Goal: Transaction & Acquisition: Purchase product/service

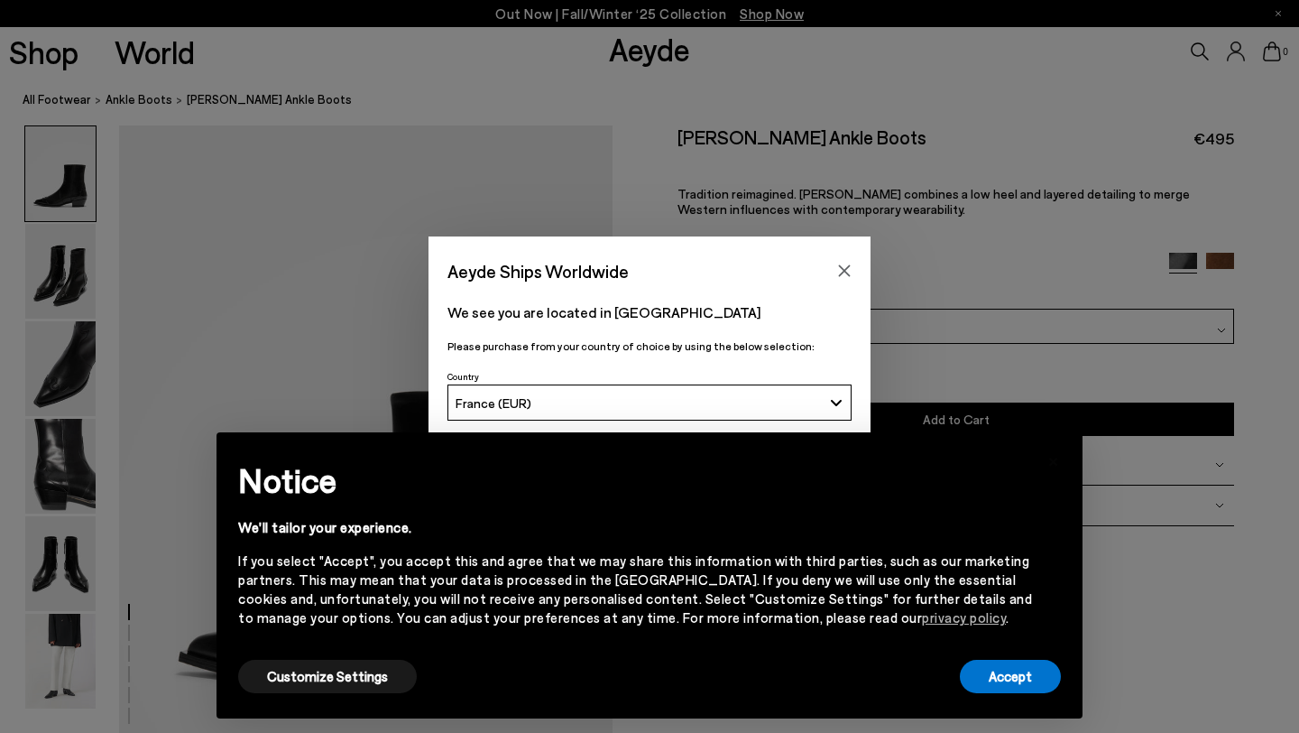
click at [726, 405] on div "France (EUR)" at bounding box center [639, 402] width 367 height 15
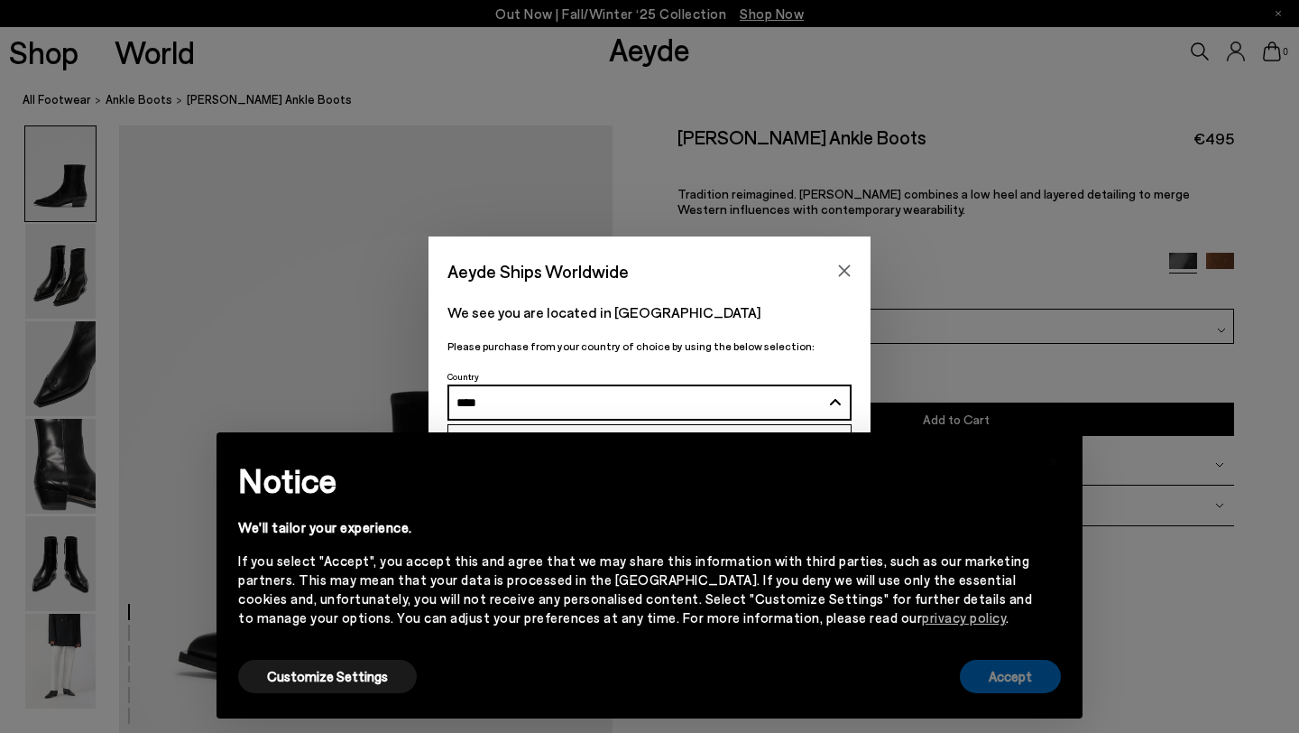
type input "****"
click at [1020, 688] on button "Accept" at bounding box center [1010, 676] width 101 height 33
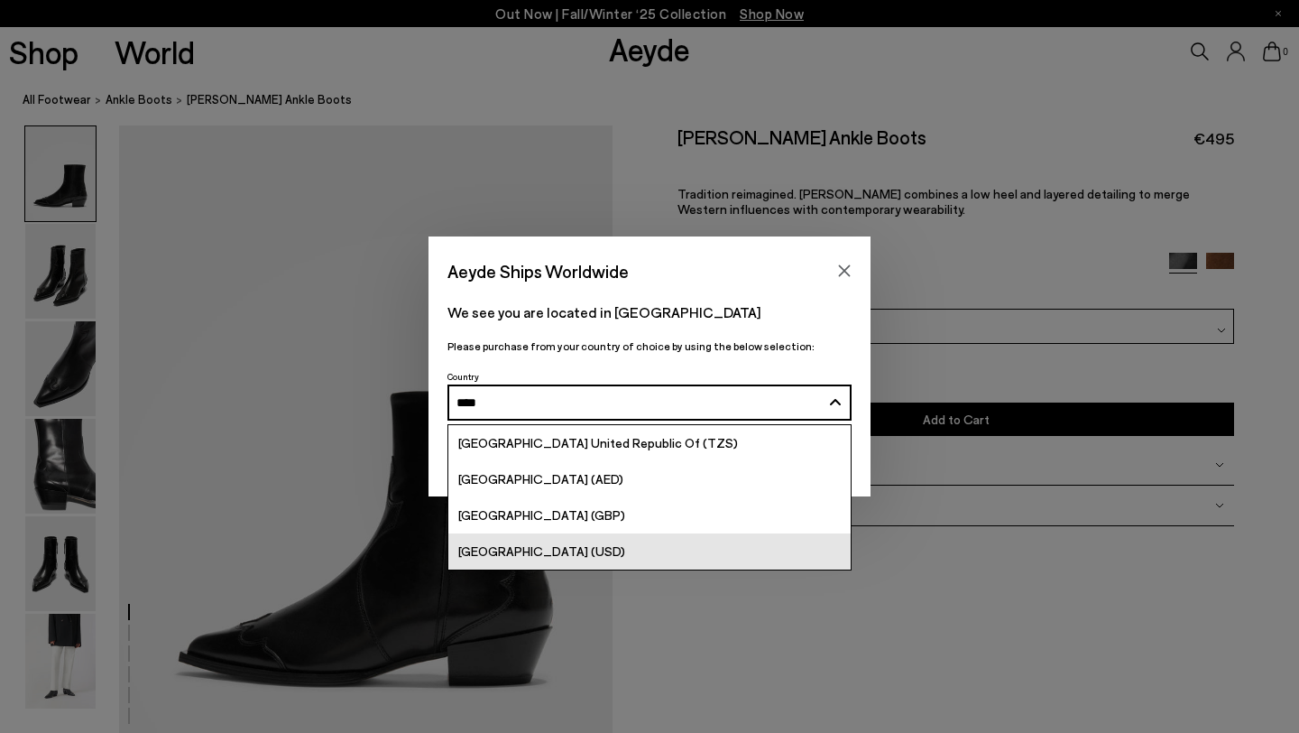
click at [508, 552] on span "[GEOGRAPHIC_DATA] (USD)" at bounding box center [541, 550] width 167 height 15
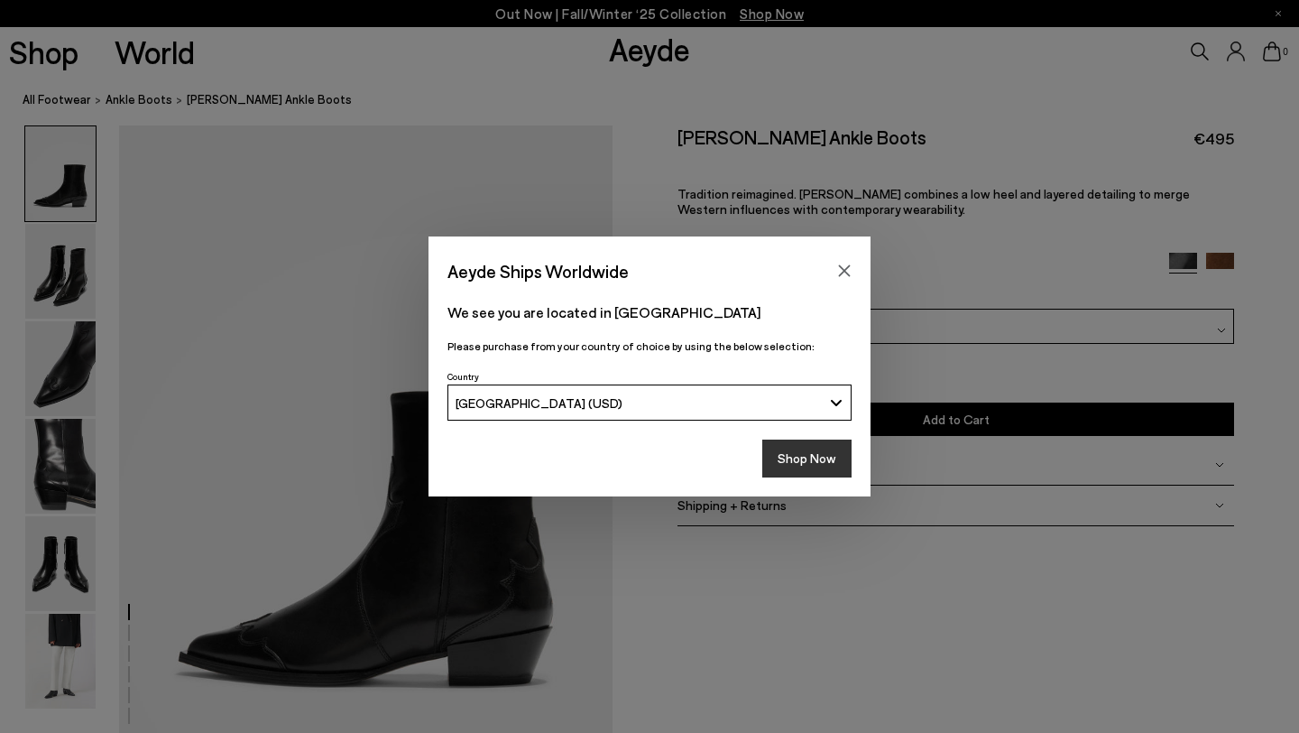
click at [817, 448] on button "Shop Now" at bounding box center [806, 458] width 89 height 38
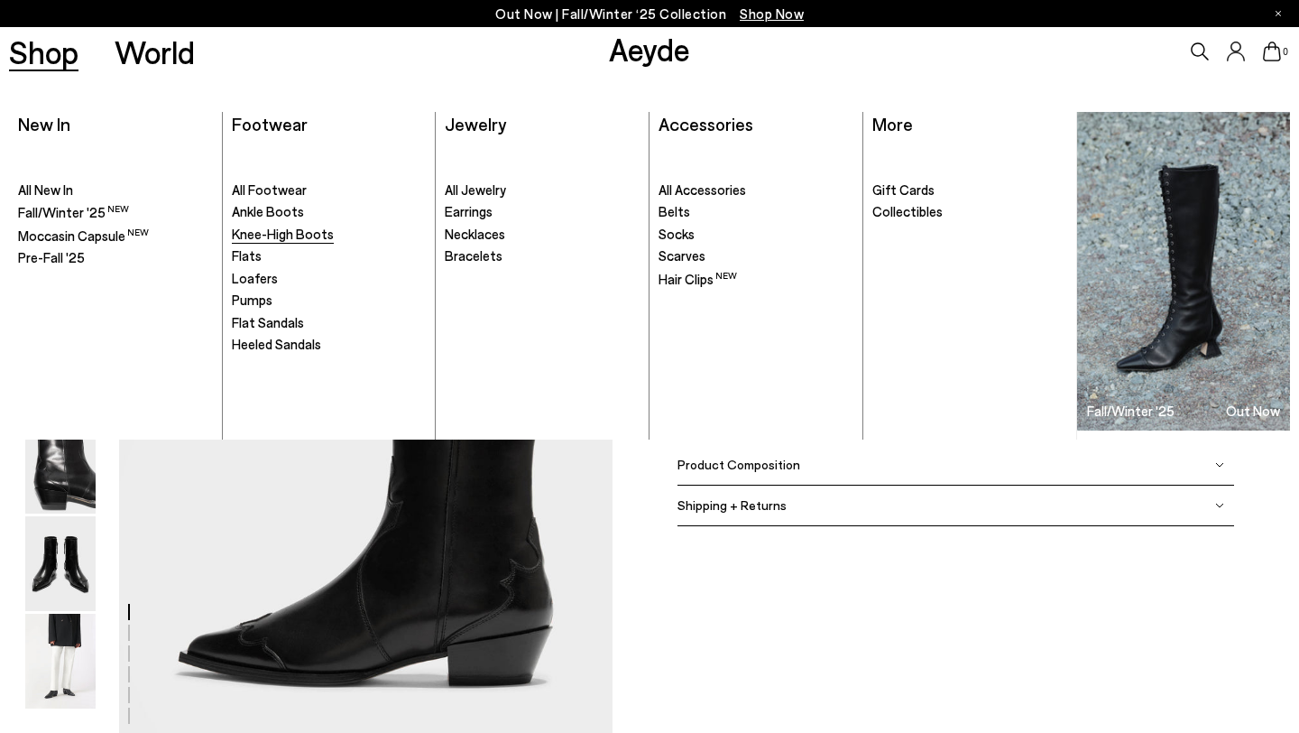
click at [308, 236] on span "Knee-High Boots" at bounding box center [283, 234] width 102 height 16
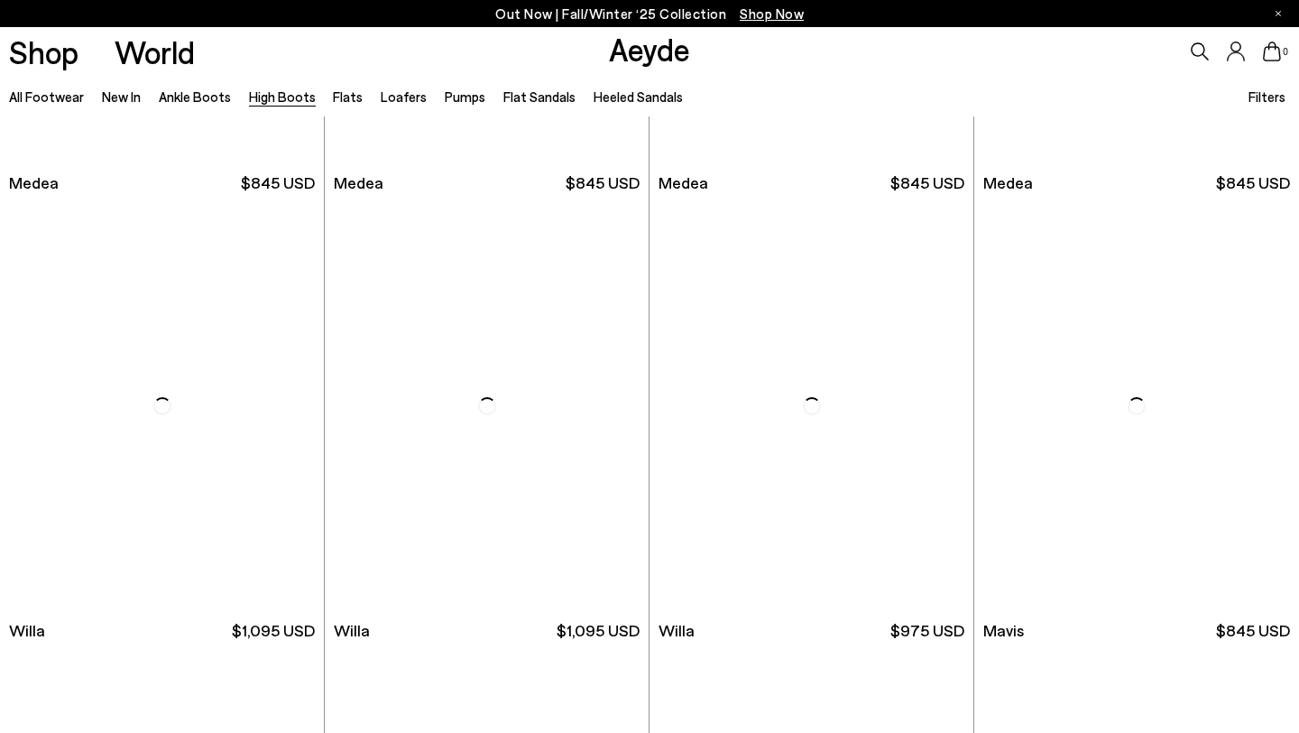
scroll to position [388, 0]
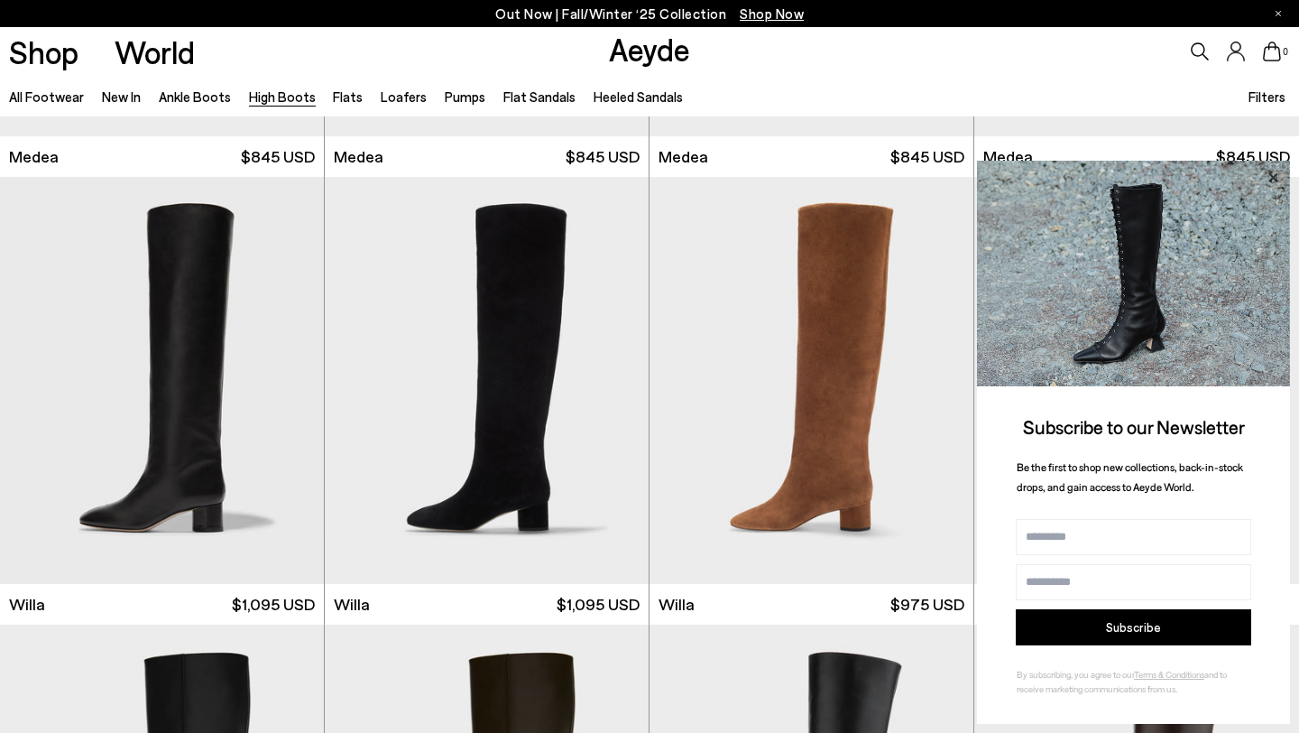
click at [1273, 174] on icon at bounding box center [1272, 177] width 23 height 23
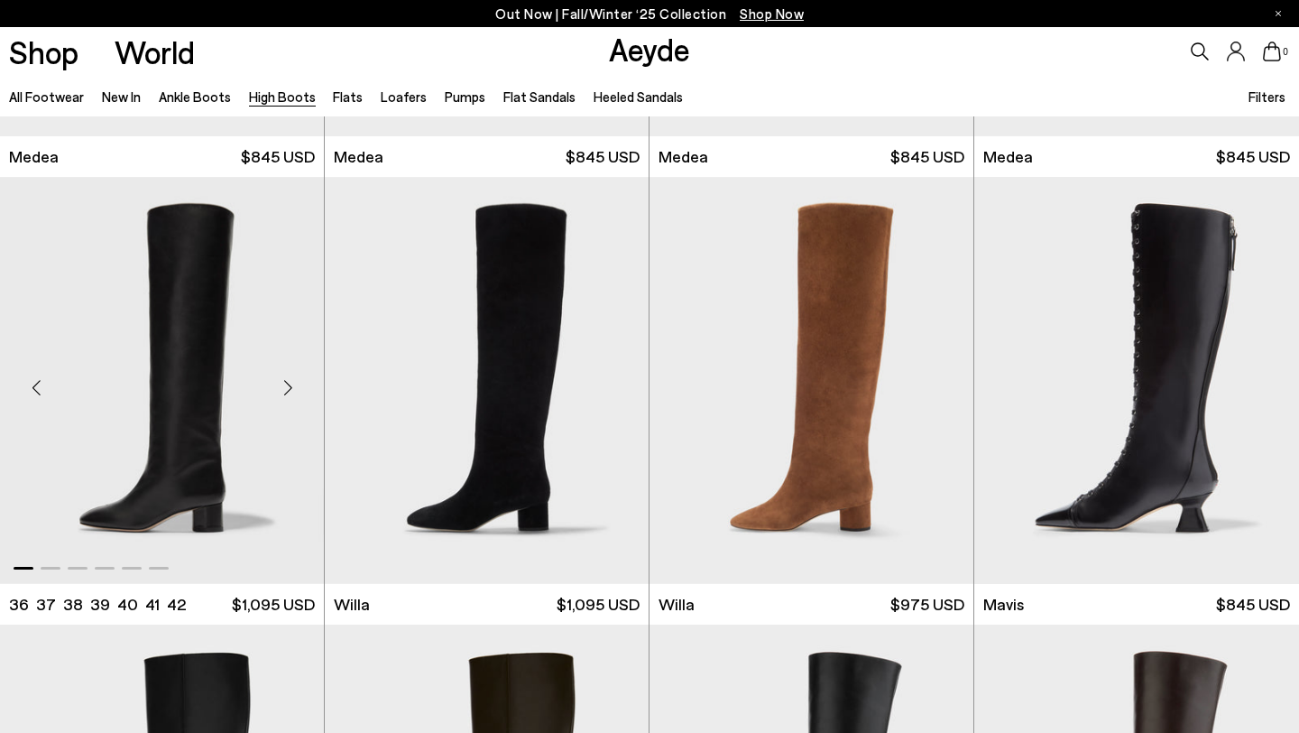
click at [282, 385] on div "Next slide" at bounding box center [288, 387] width 54 height 54
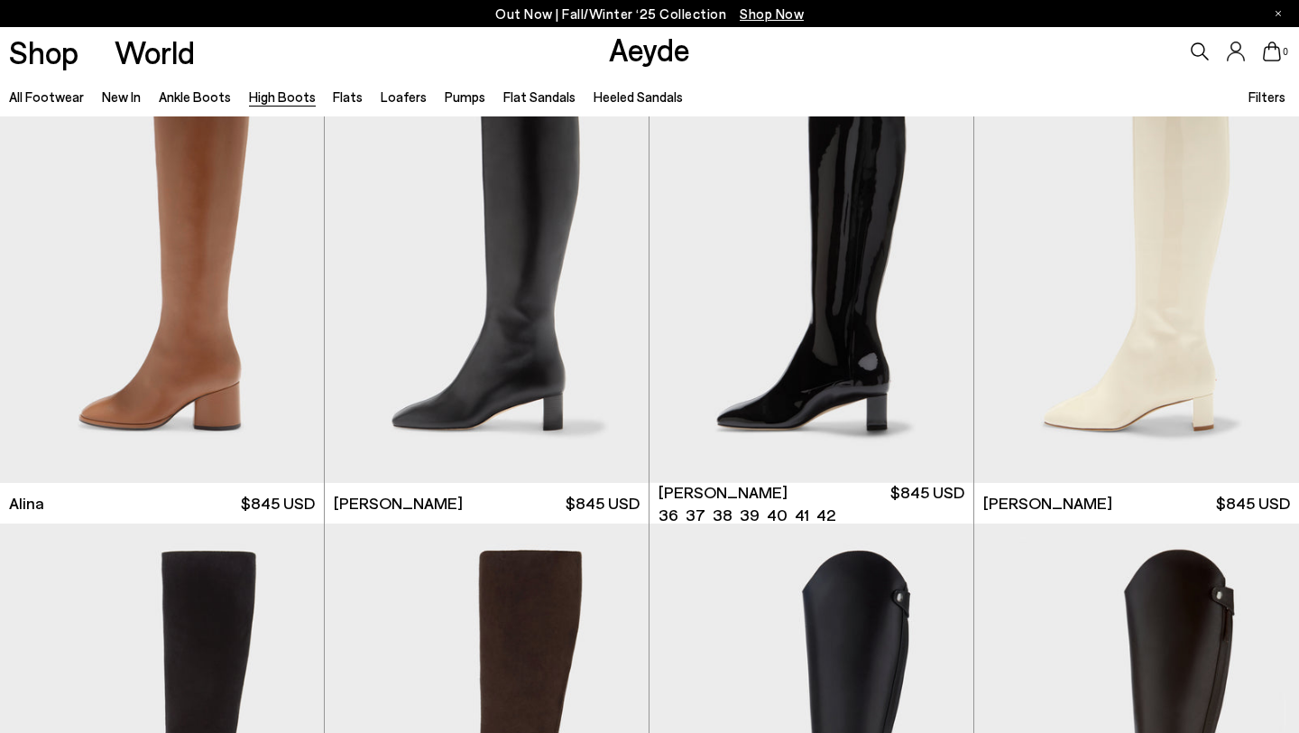
scroll to position [2621, 0]
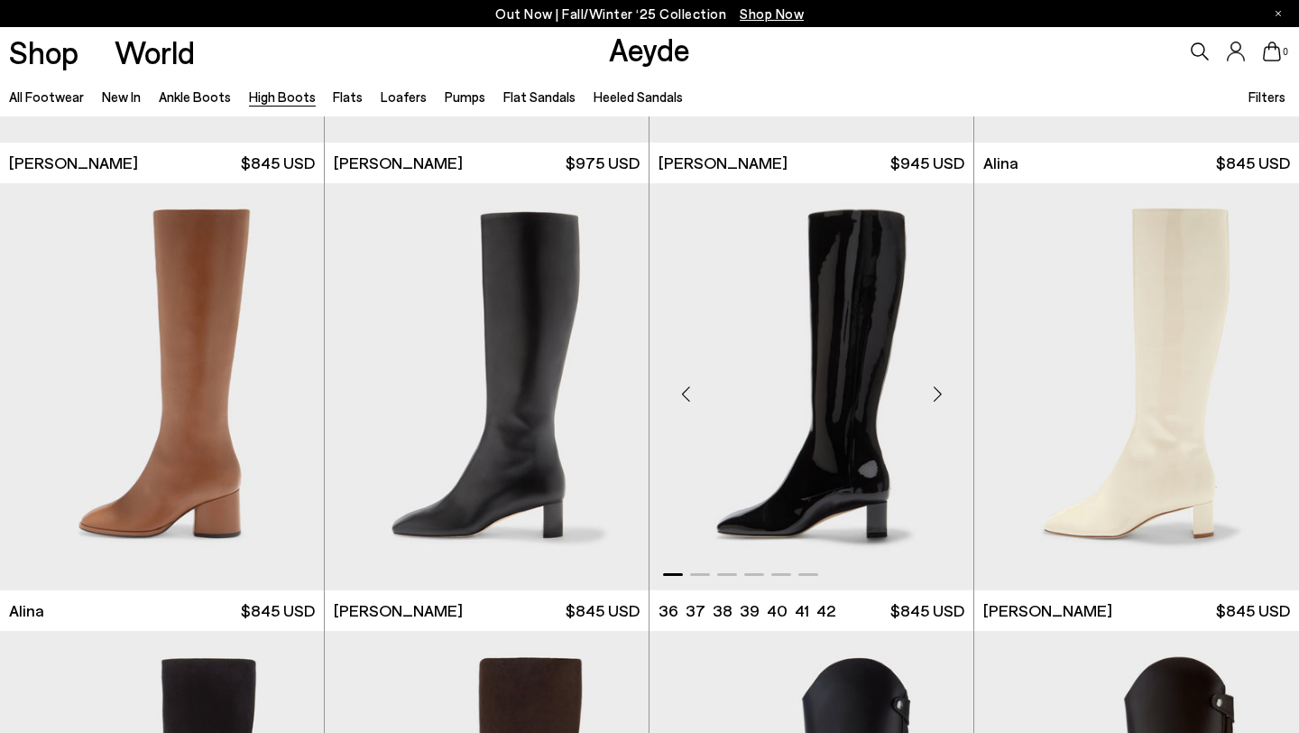
click at [935, 378] on div "Next slide" at bounding box center [937, 393] width 54 height 54
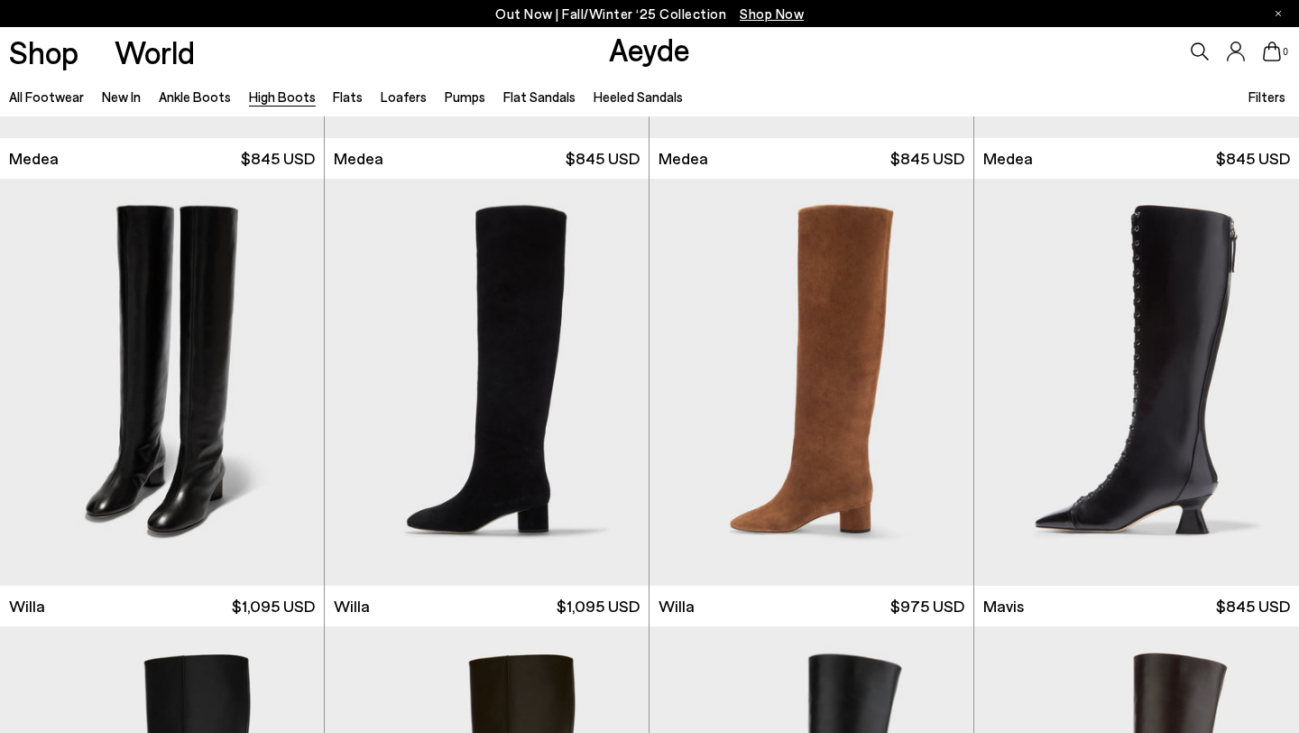
scroll to position [0, 0]
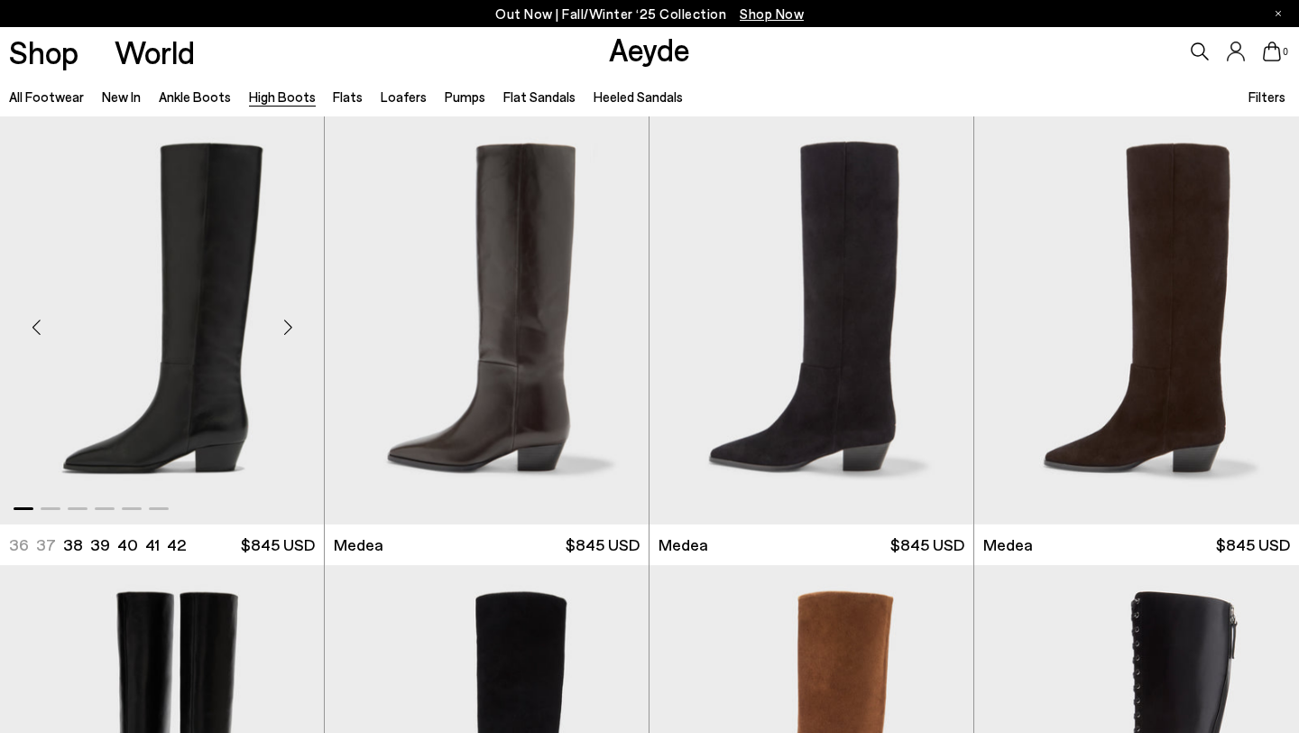
click at [291, 330] on div "Next slide" at bounding box center [288, 327] width 54 height 54
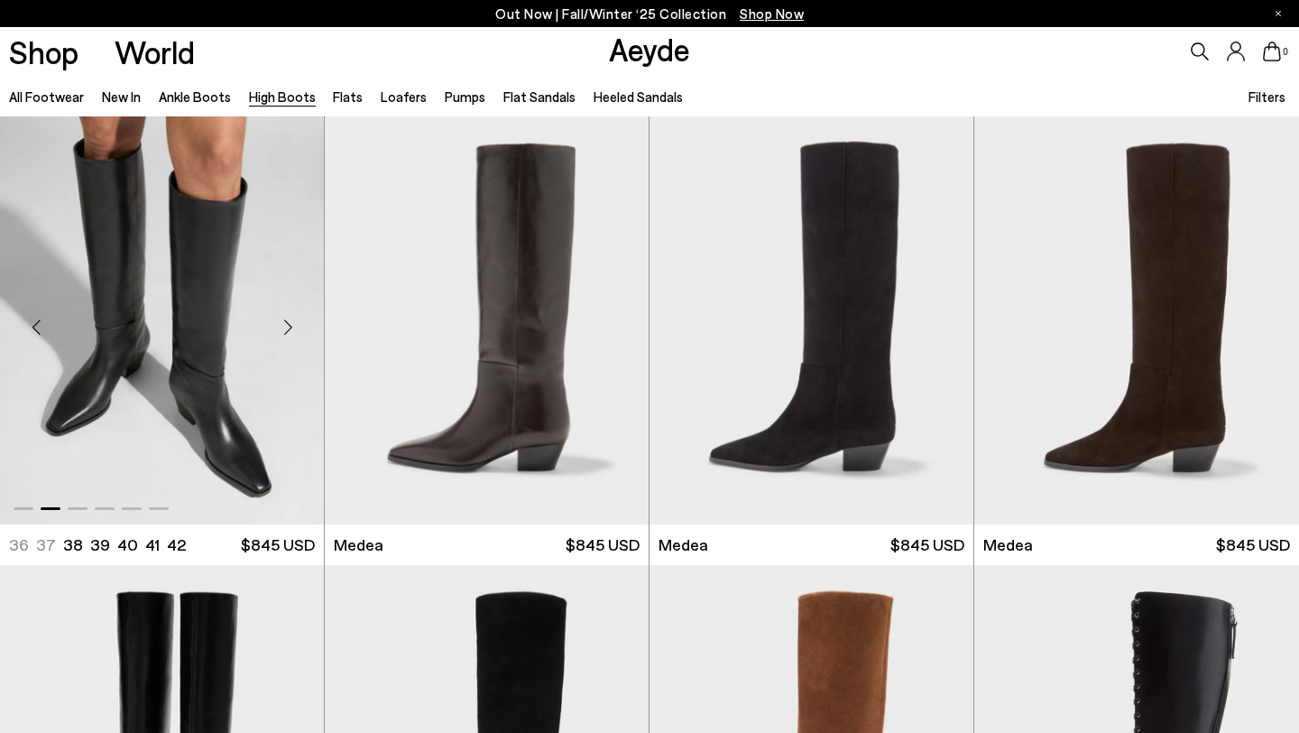
click at [205, 417] on img "2 / 6" at bounding box center [162, 319] width 324 height 407
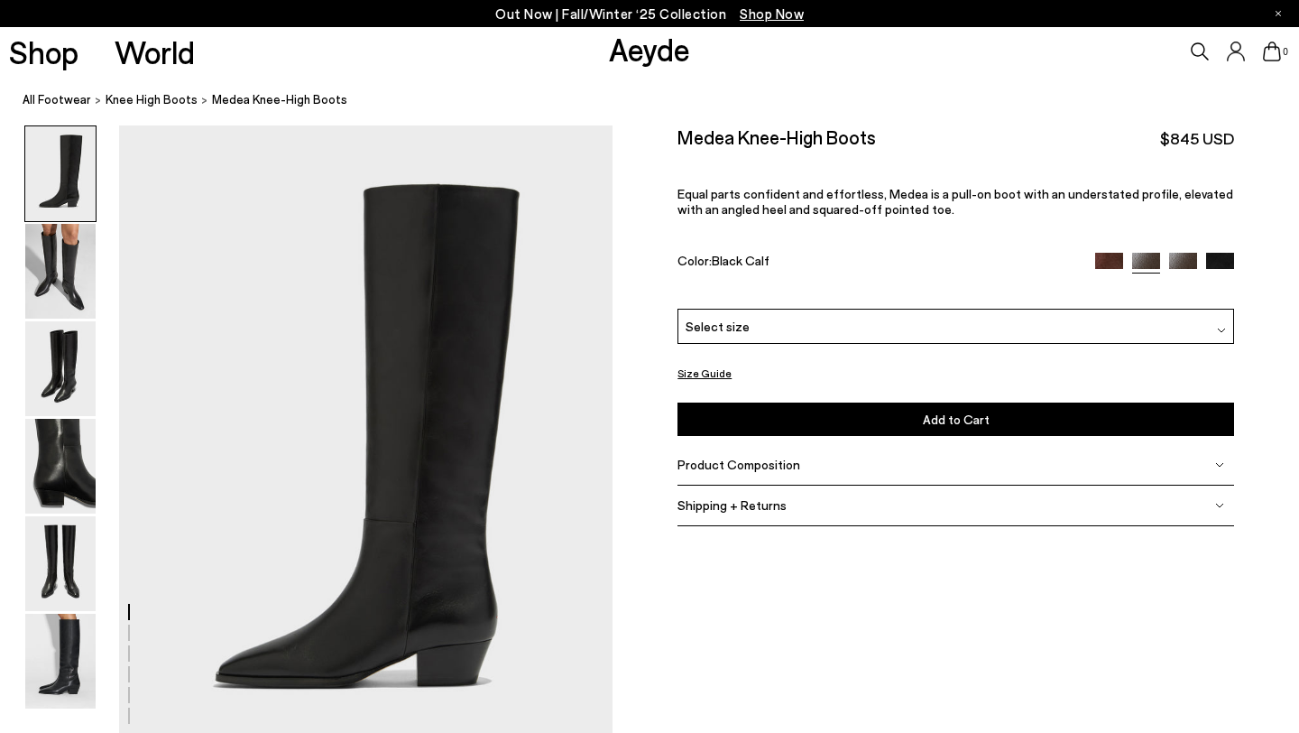
scroll to position [21, 0]
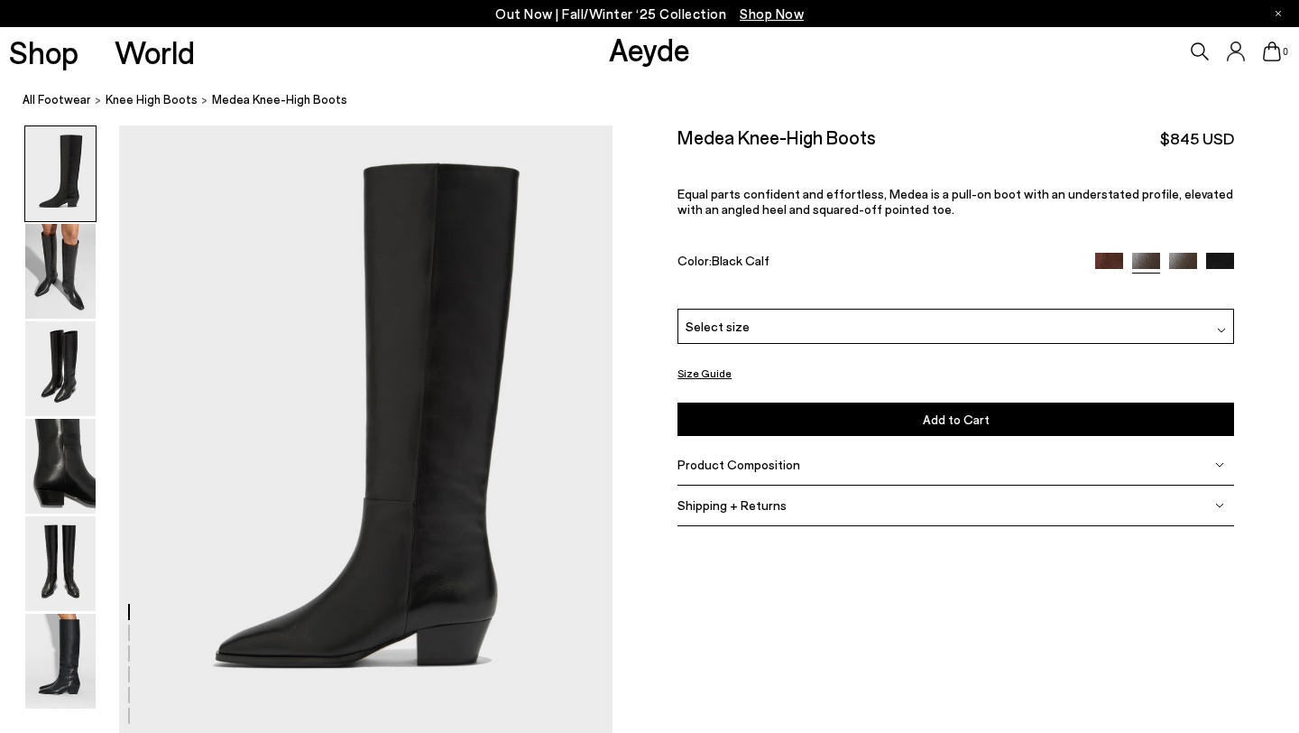
click at [771, 326] on div "Select size" at bounding box center [956, 326] width 557 height 35
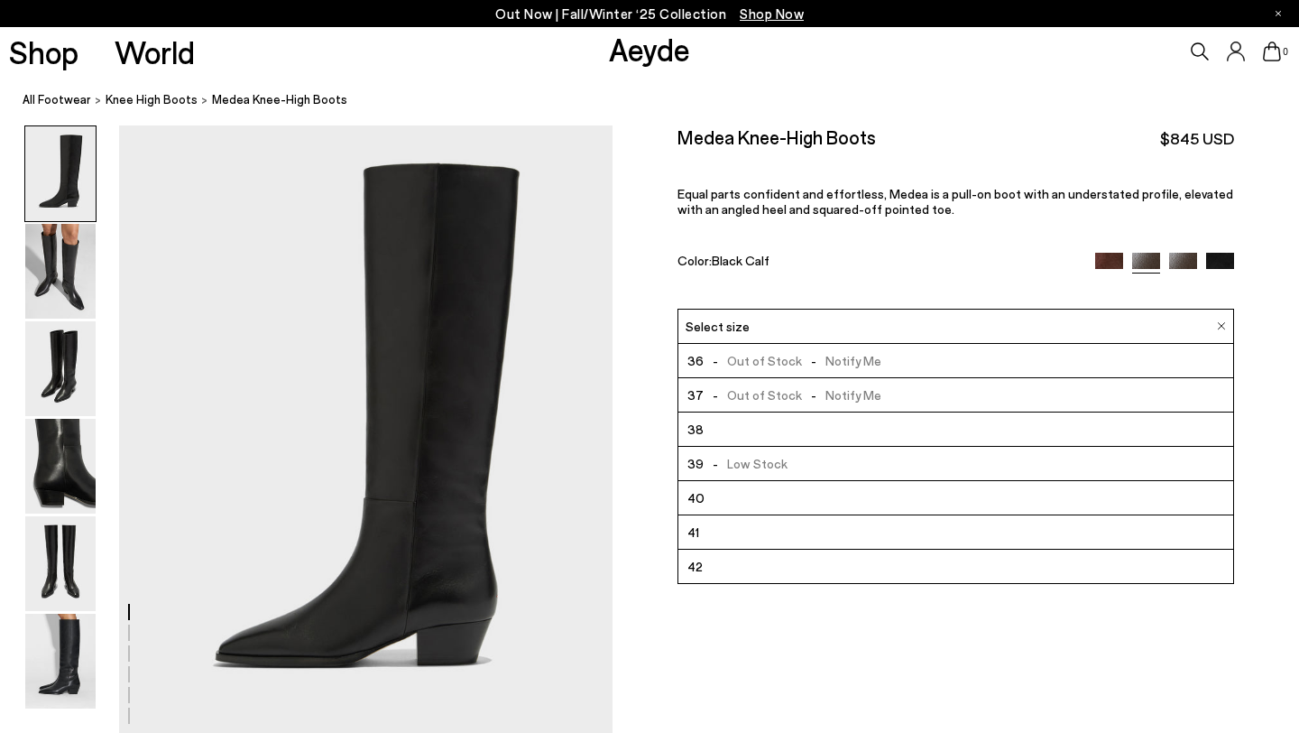
click at [868, 255] on div "Color: Black Calf" at bounding box center [878, 262] width 400 height 21
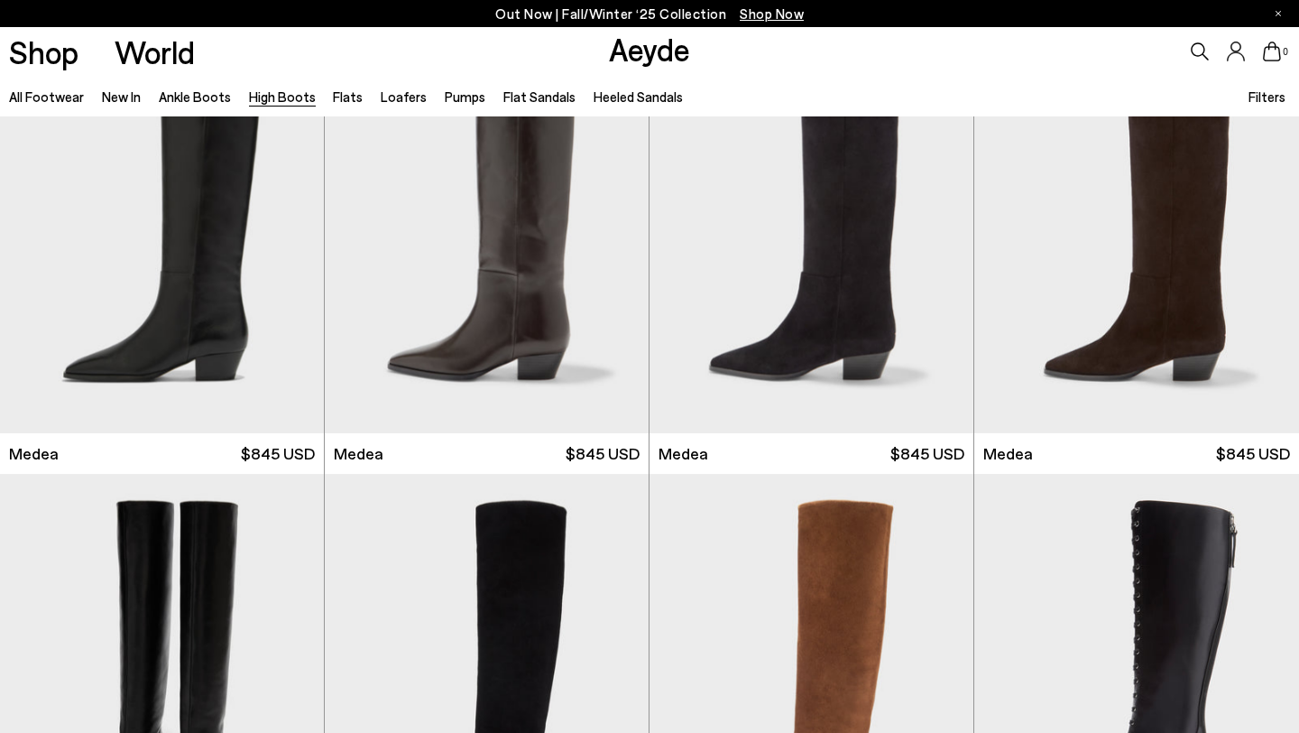
scroll to position [460, 0]
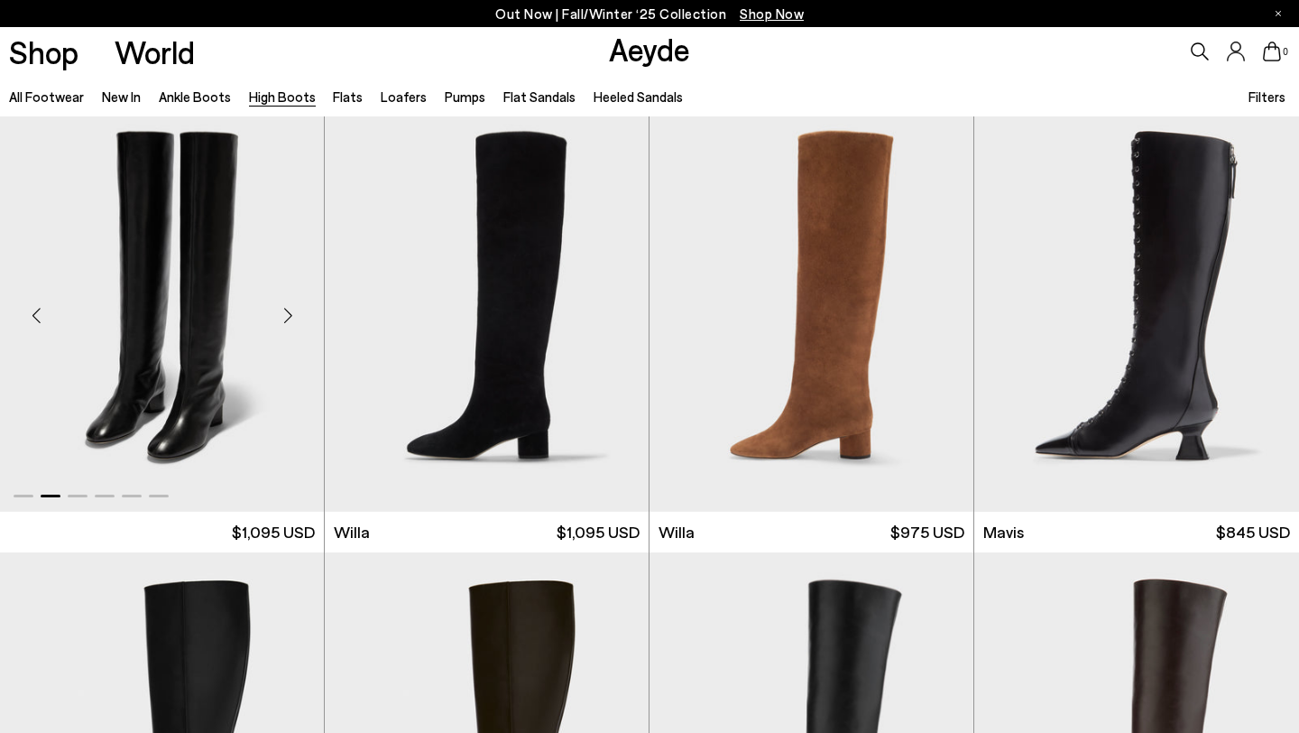
click at [290, 312] on div "Next slide" at bounding box center [288, 315] width 54 height 54
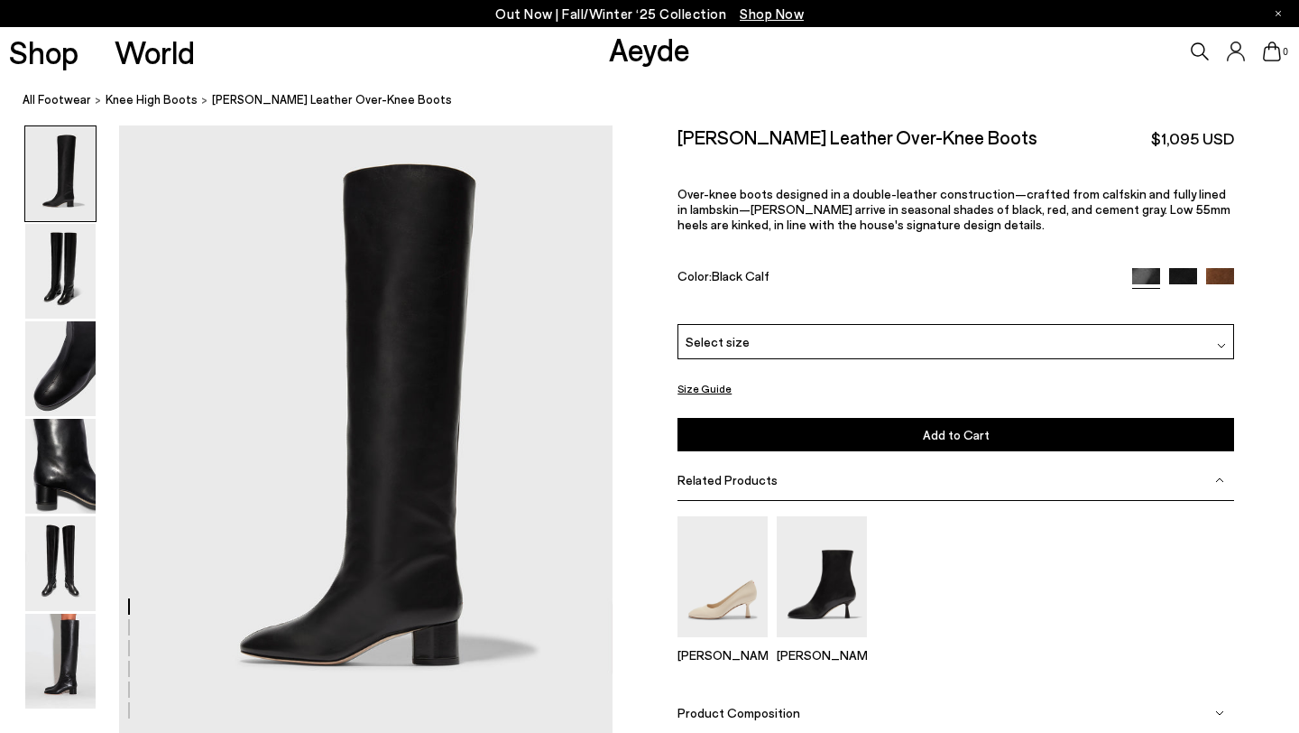
click at [760, 340] on div "Select size" at bounding box center [956, 341] width 557 height 35
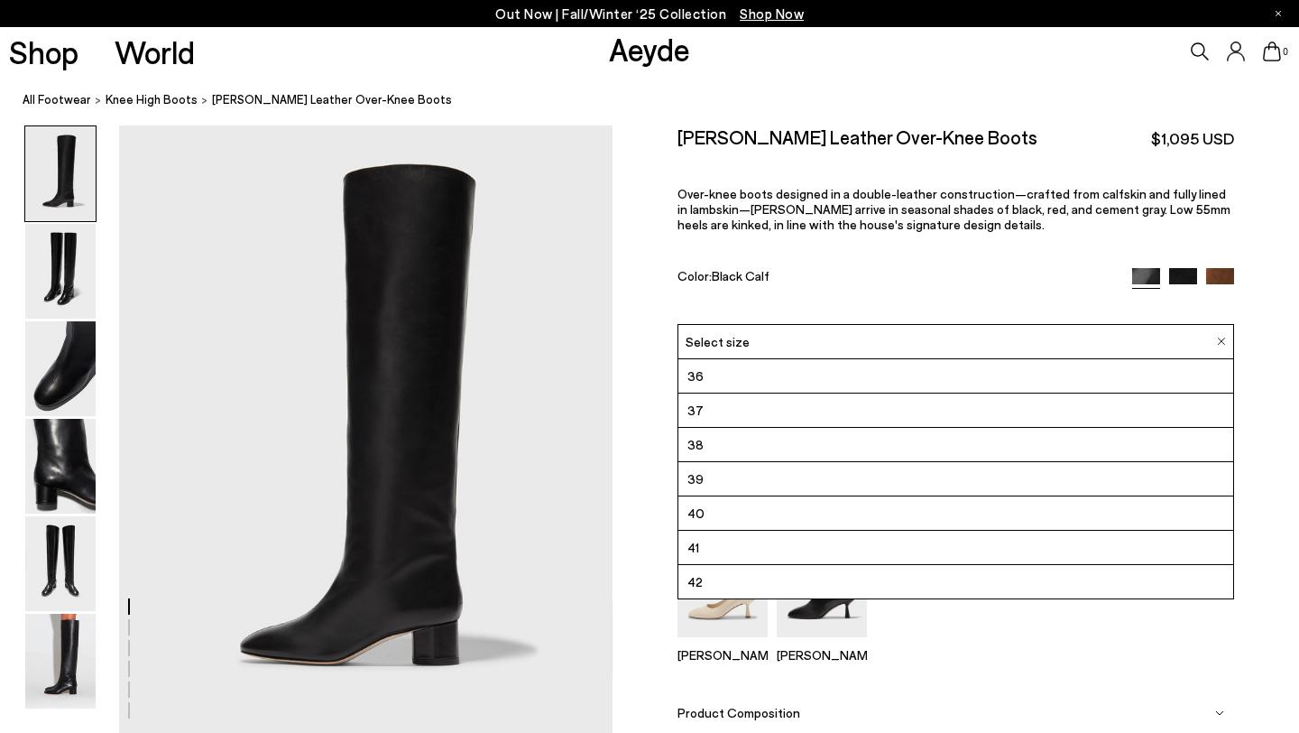
click at [760, 340] on div "Select size" at bounding box center [956, 341] width 557 height 35
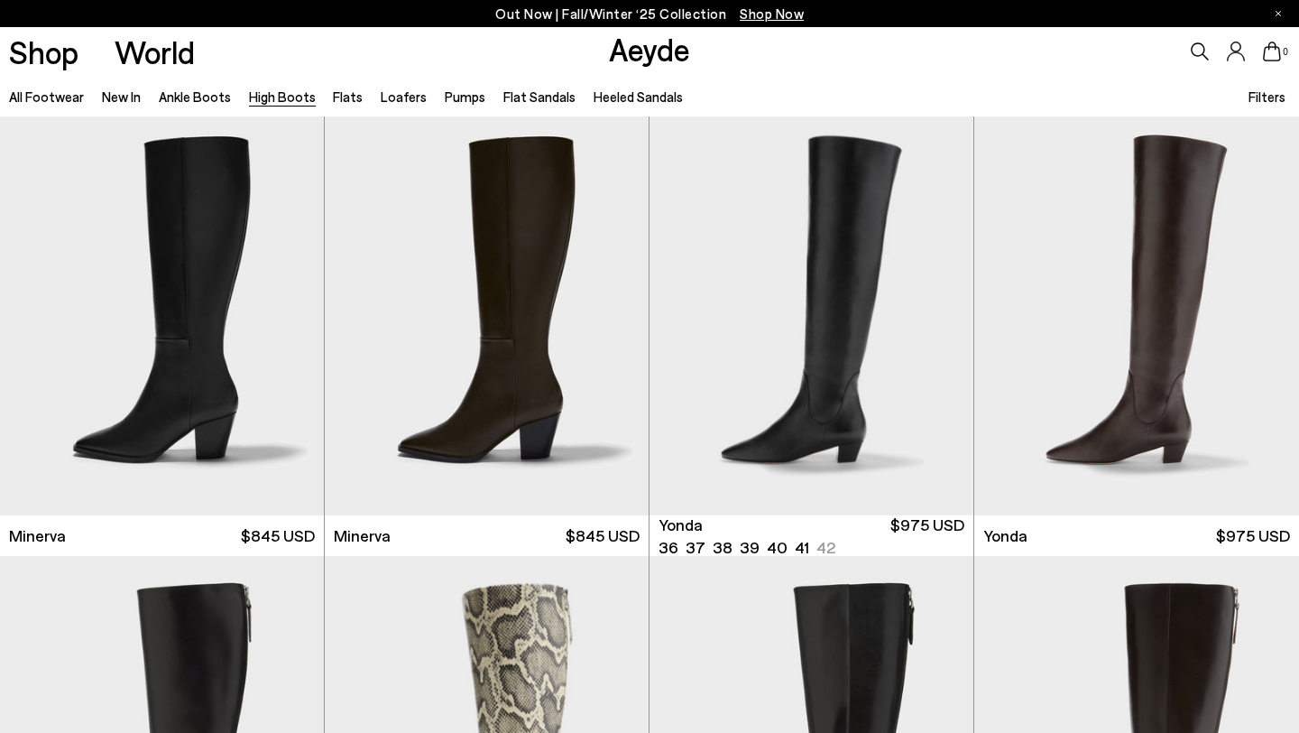
scroll to position [853, 0]
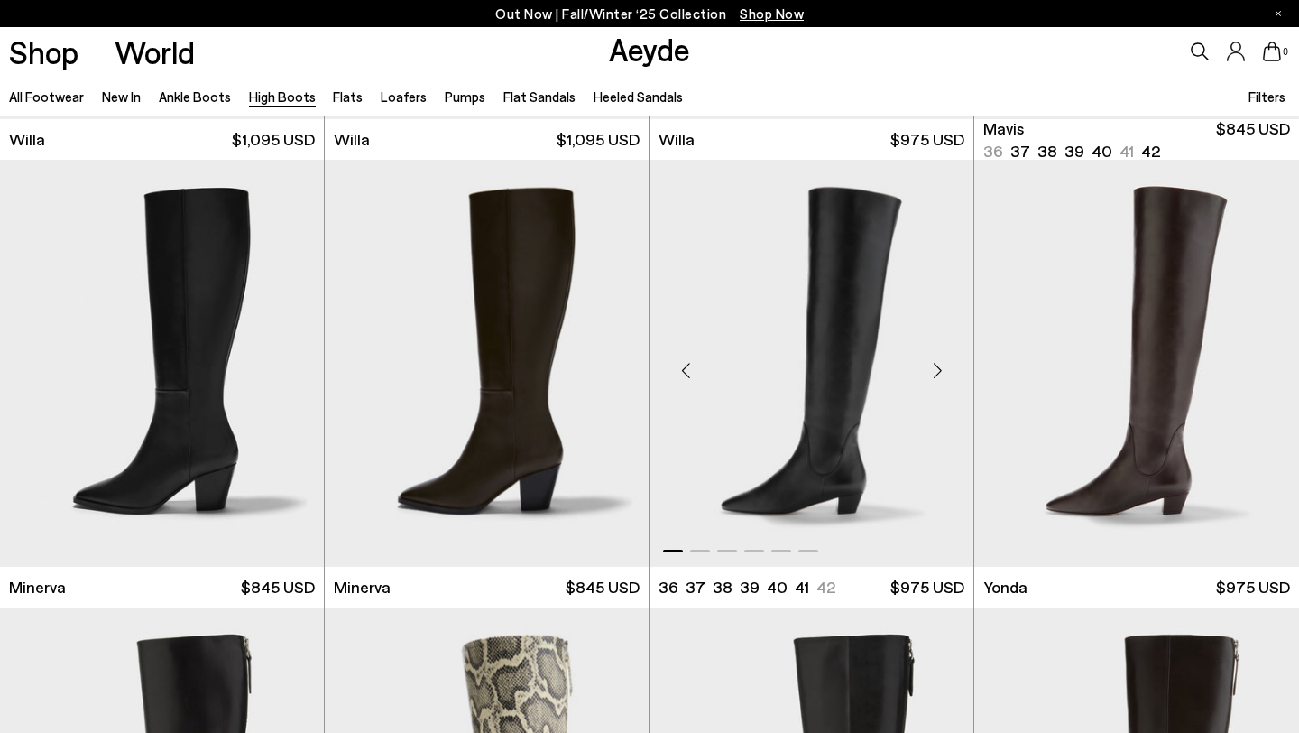
click at [935, 369] on div "Next slide" at bounding box center [937, 371] width 54 height 54
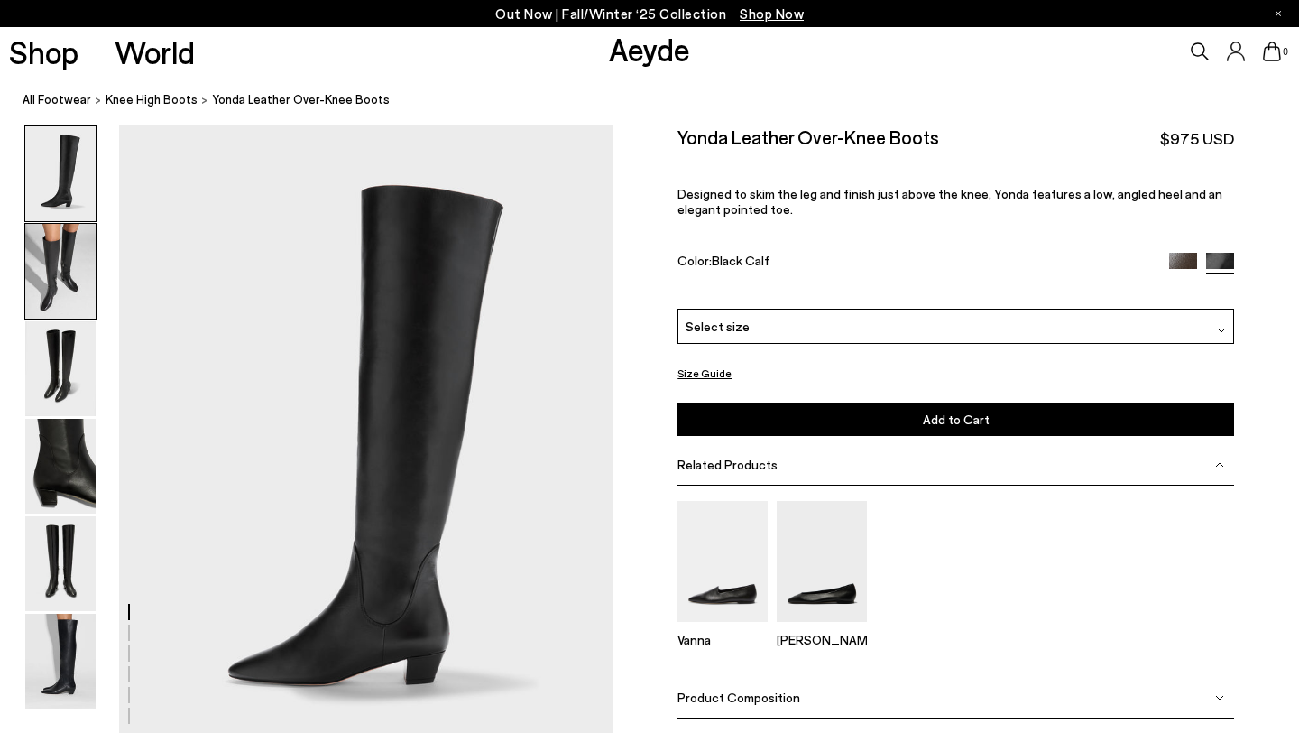
click at [46, 254] on img at bounding box center [60, 271] width 70 height 95
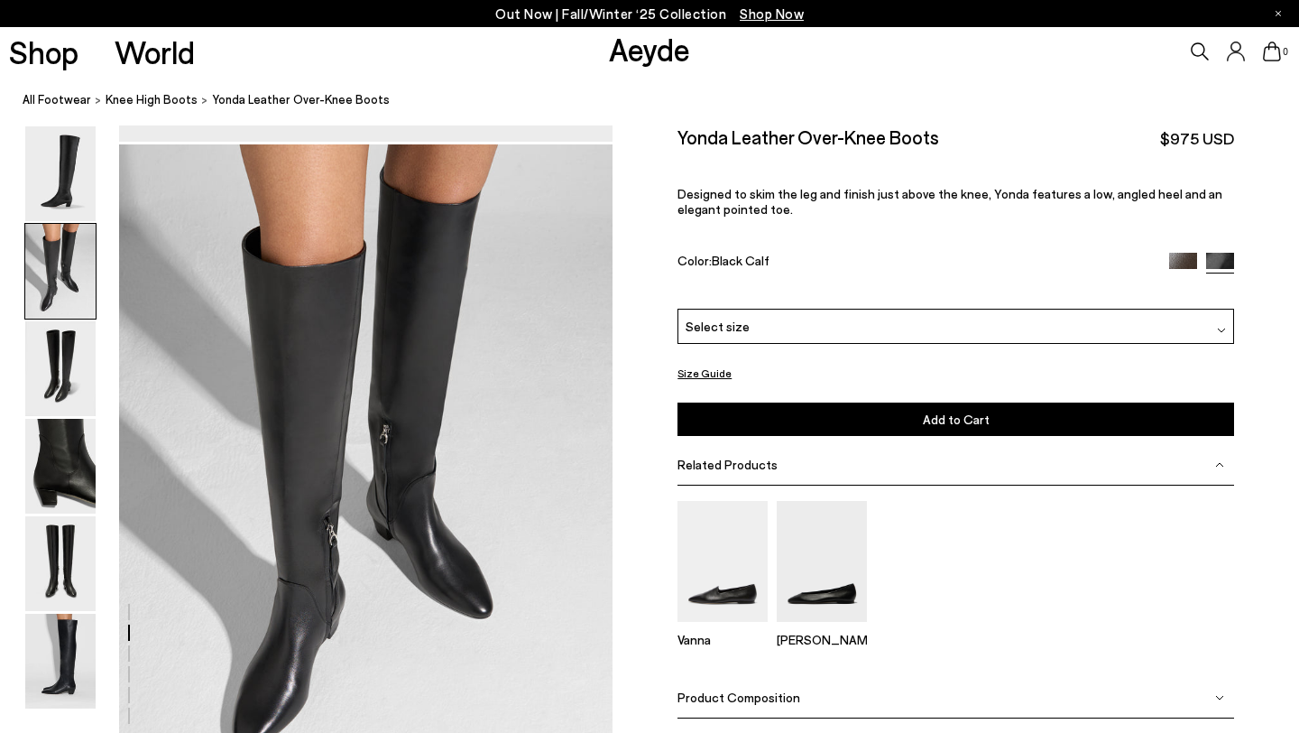
scroll to position [663, 0]
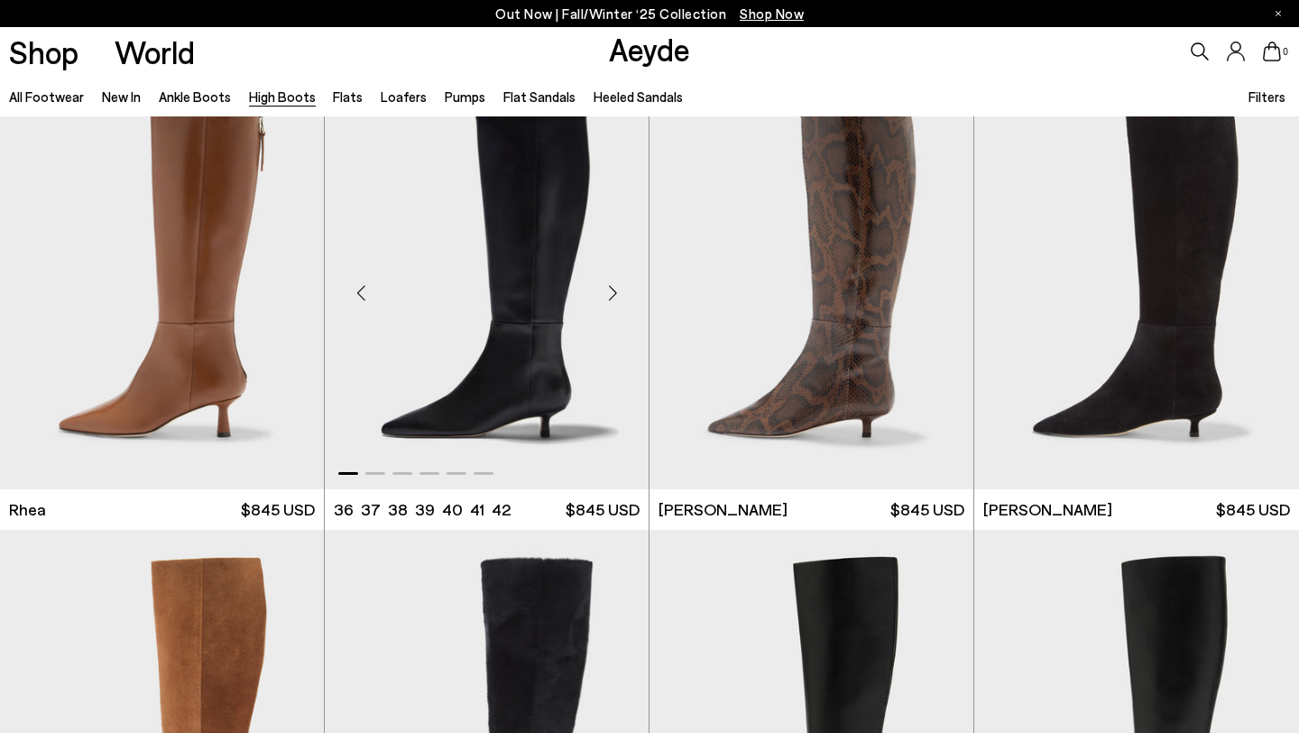
scroll to position [1732, 0]
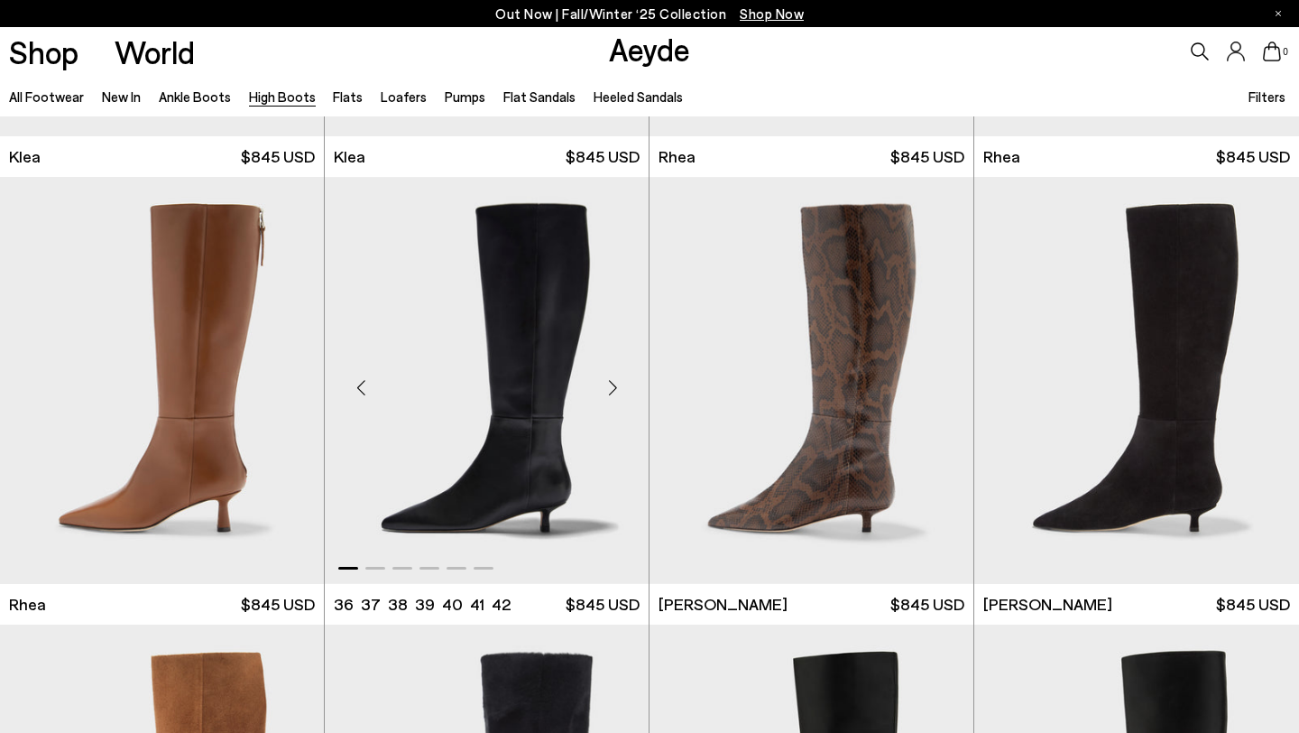
click at [529, 383] on img "1 / 6" at bounding box center [487, 380] width 324 height 407
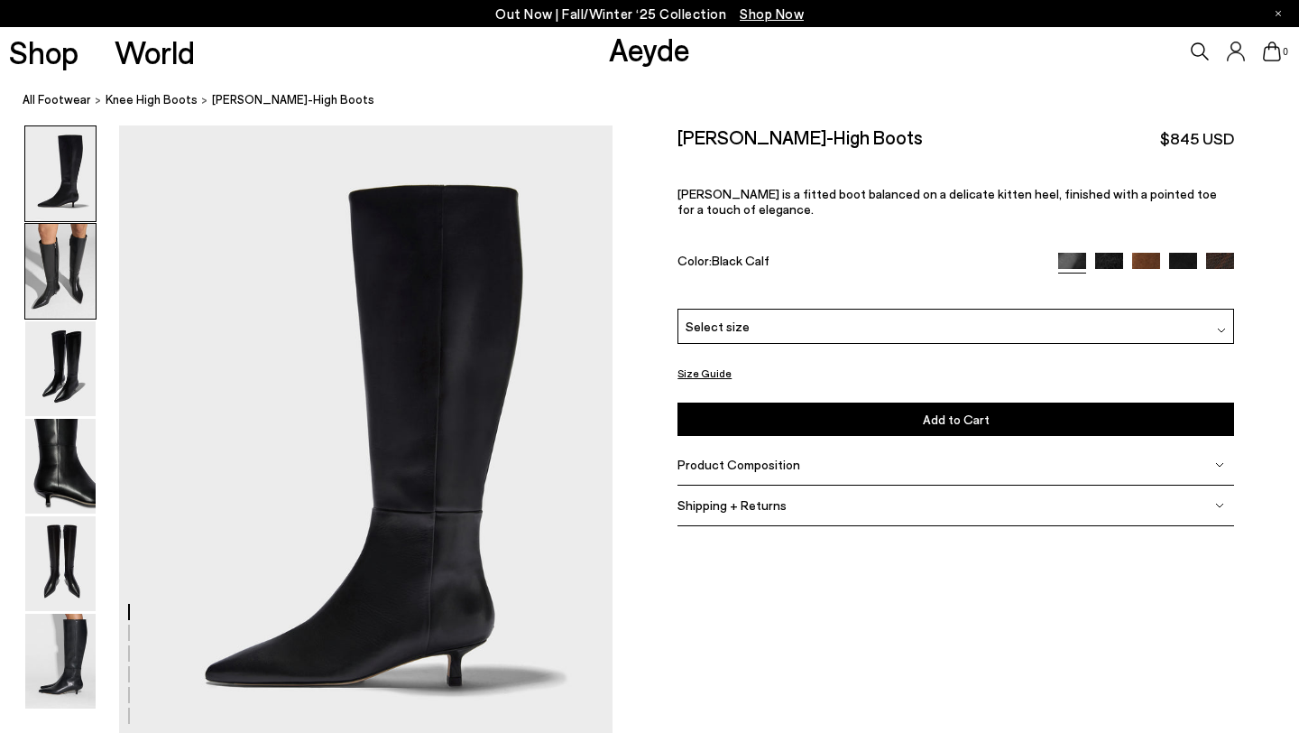
click at [65, 274] on img at bounding box center [60, 271] width 70 height 95
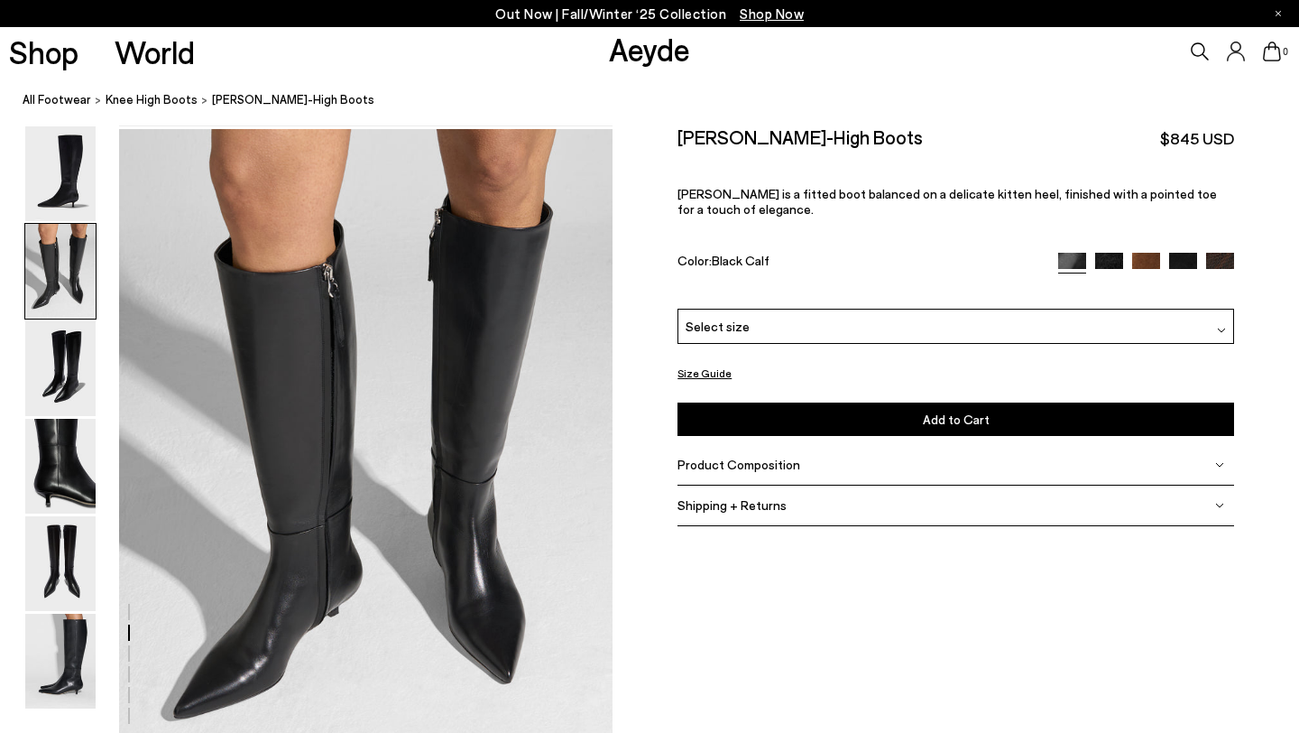
scroll to position [663, 0]
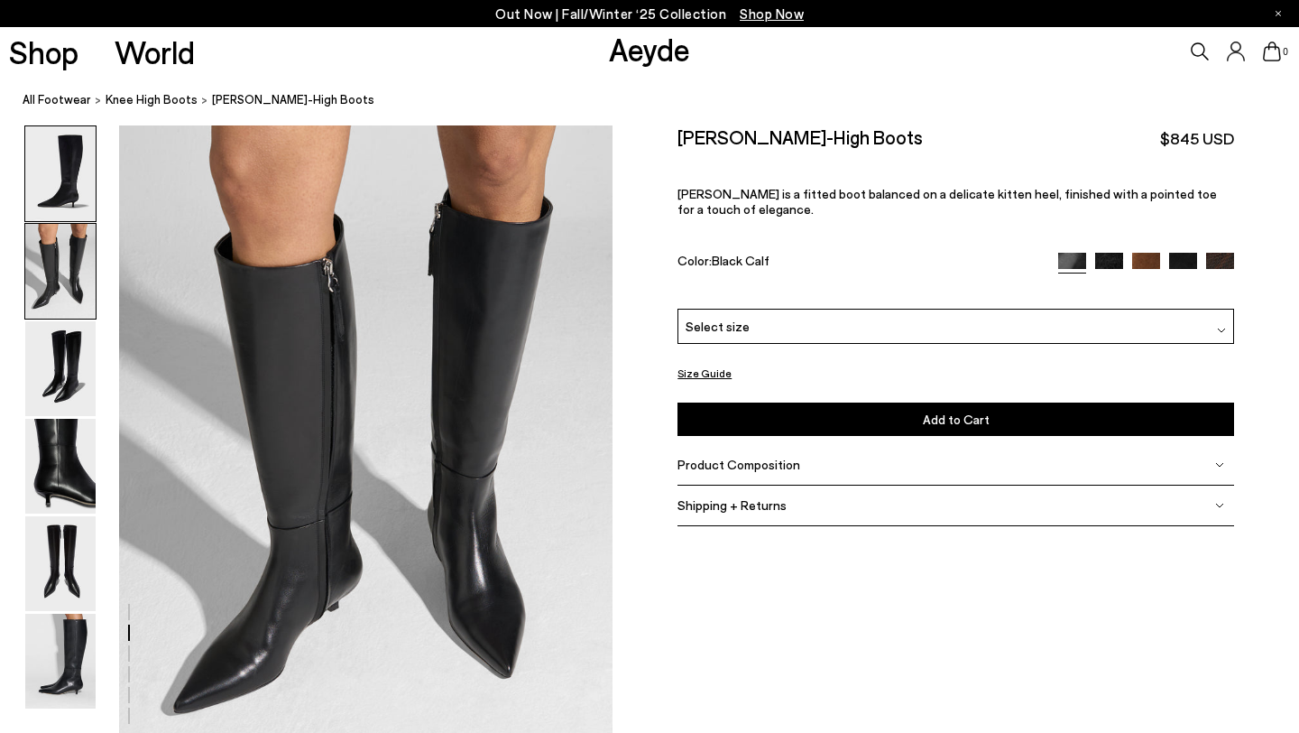
click at [70, 204] on img at bounding box center [60, 173] width 70 height 95
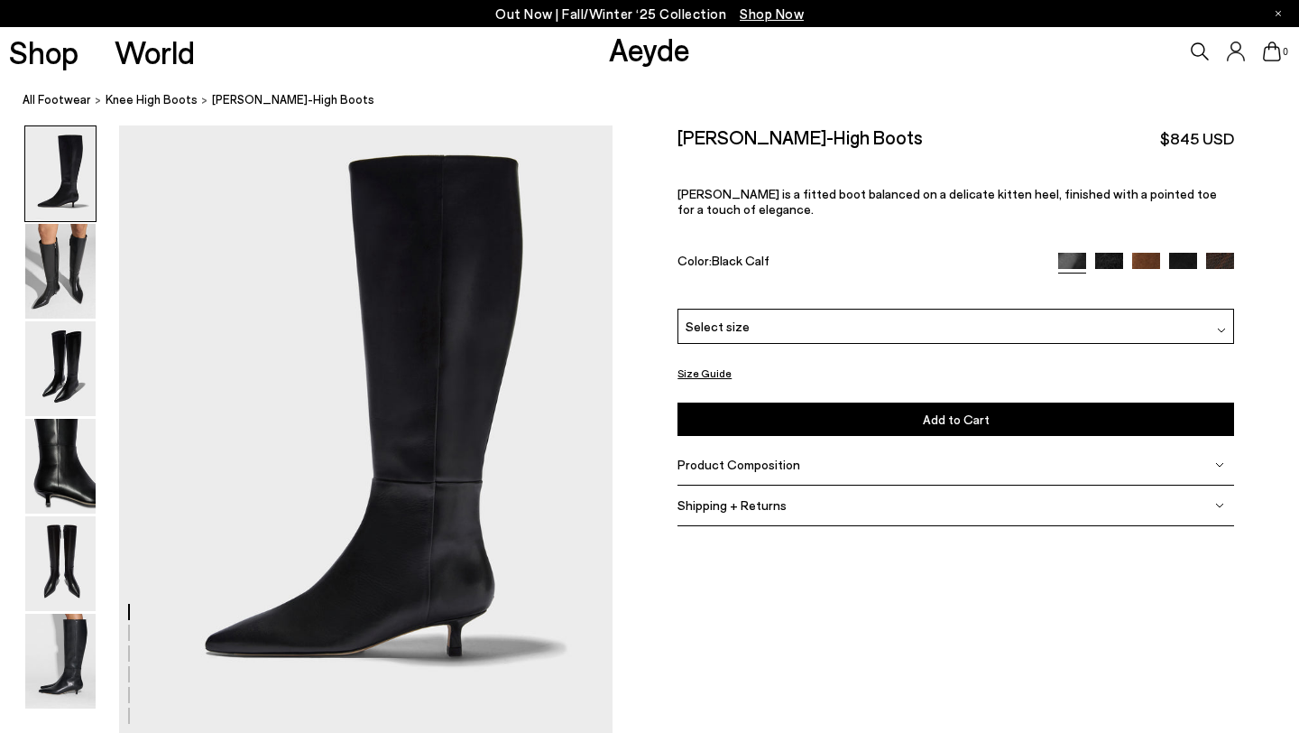
scroll to position [0, 0]
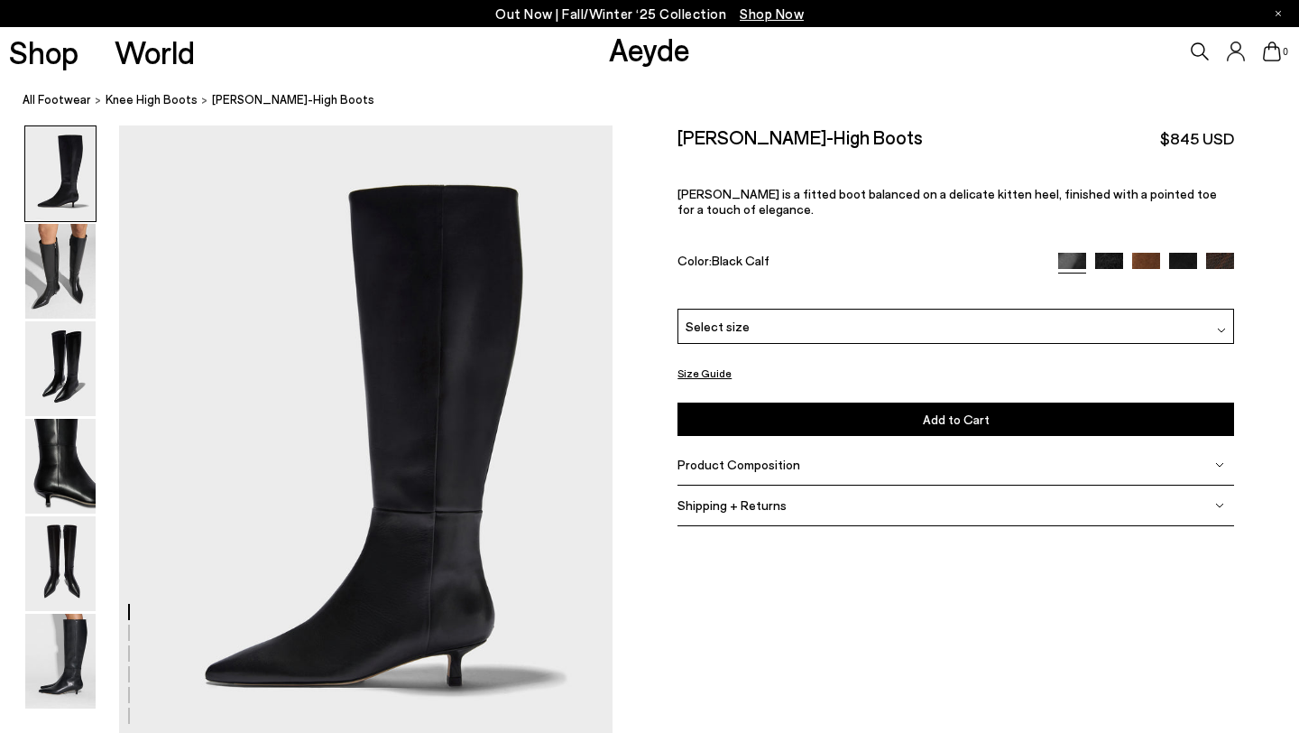
click at [874, 332] on div "Select size" at bounding box center [956, 326] width 557 height 35
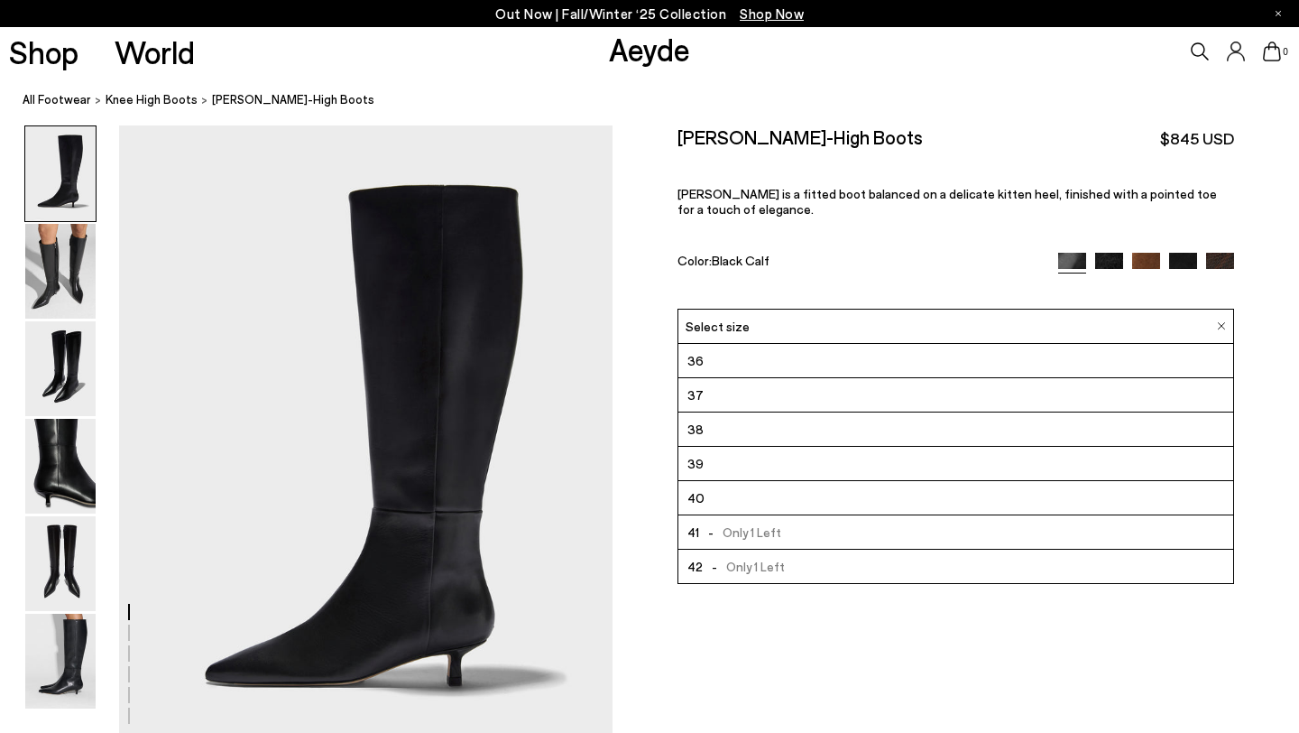
click at [895, 245] on div "[PERSON_NAME]-High Boots $845 USD [PERSON_NAME] is a fitted boot balanced on a …" at bounding box center [956, 216] width 557 height 183
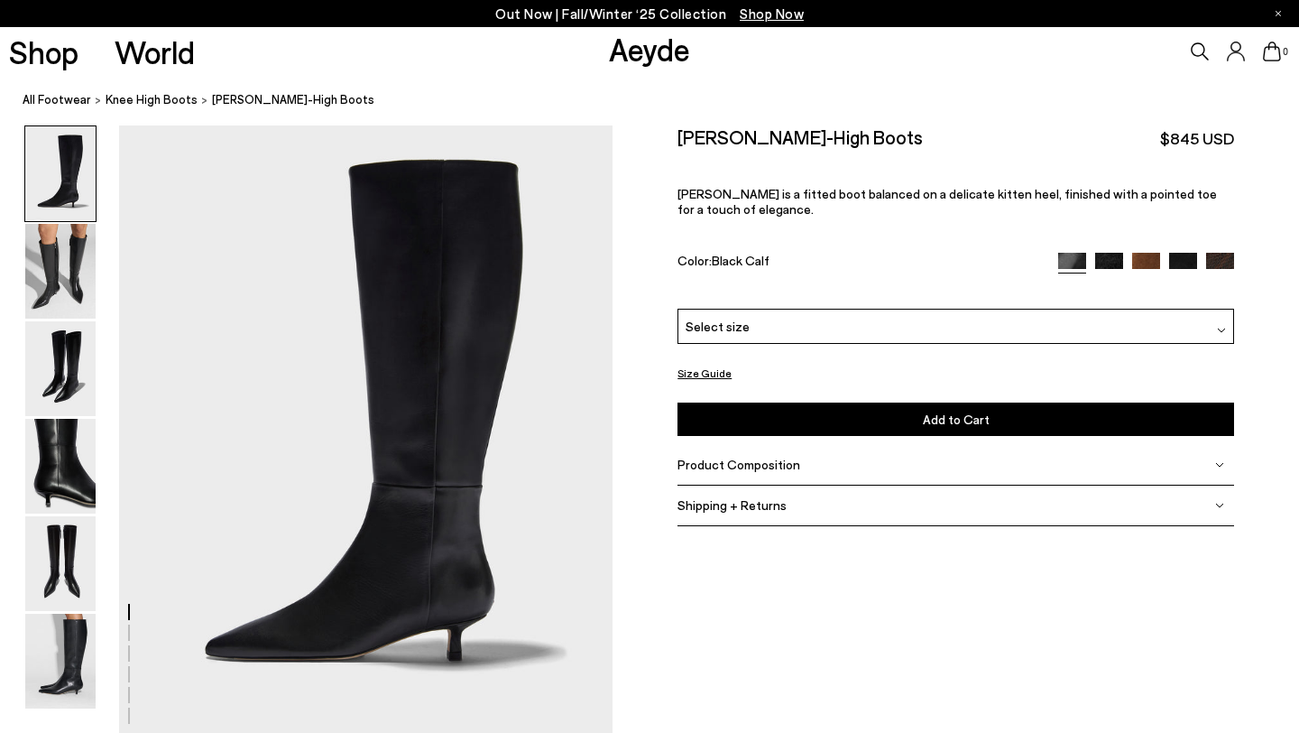
scroll to position [29, 0]
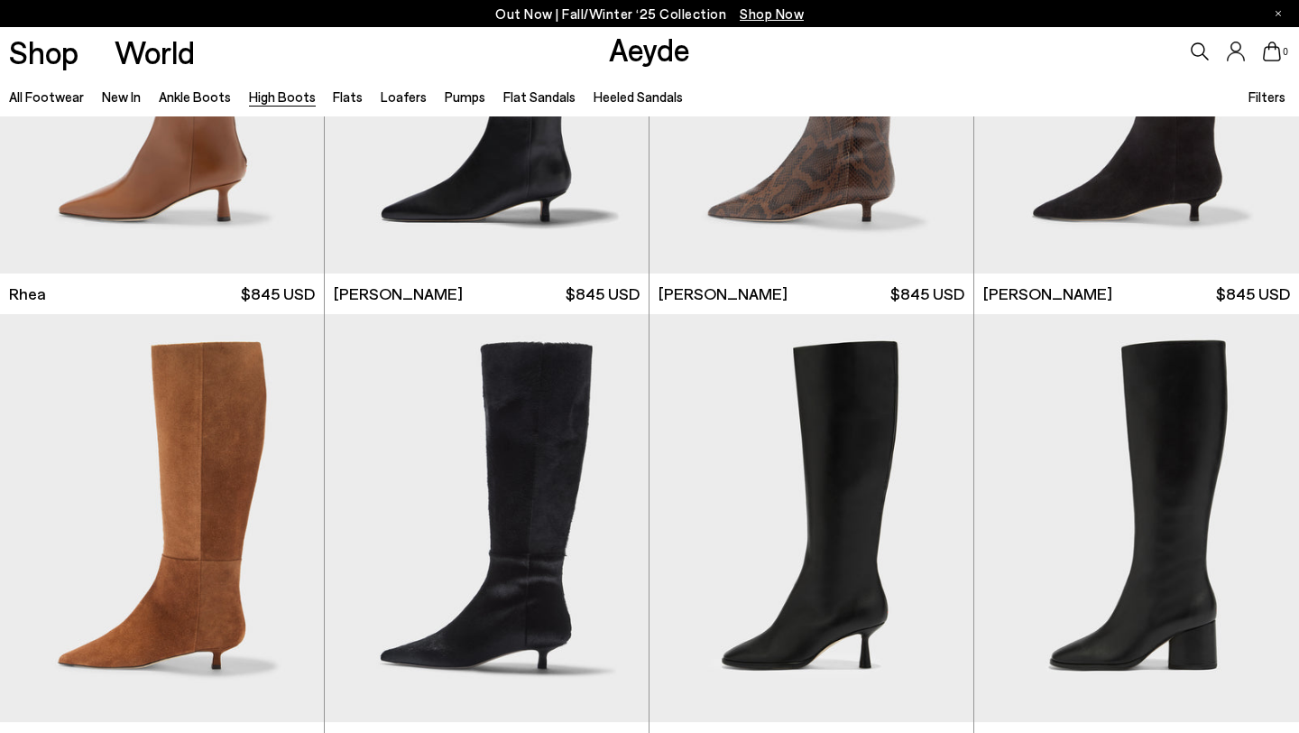
scroll to position [2211, 0]
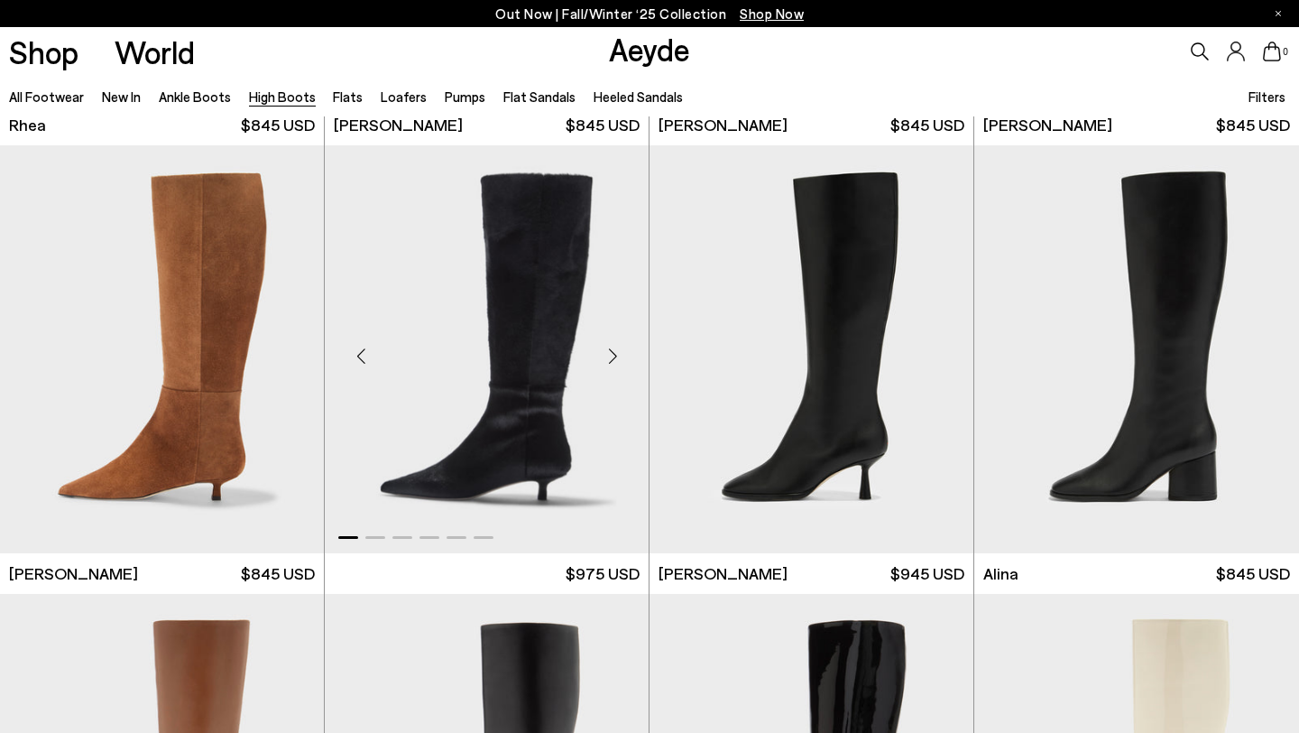
click at [547, 427] on img "1 / 6" at bounding box center [487, 348] width 324 height 407
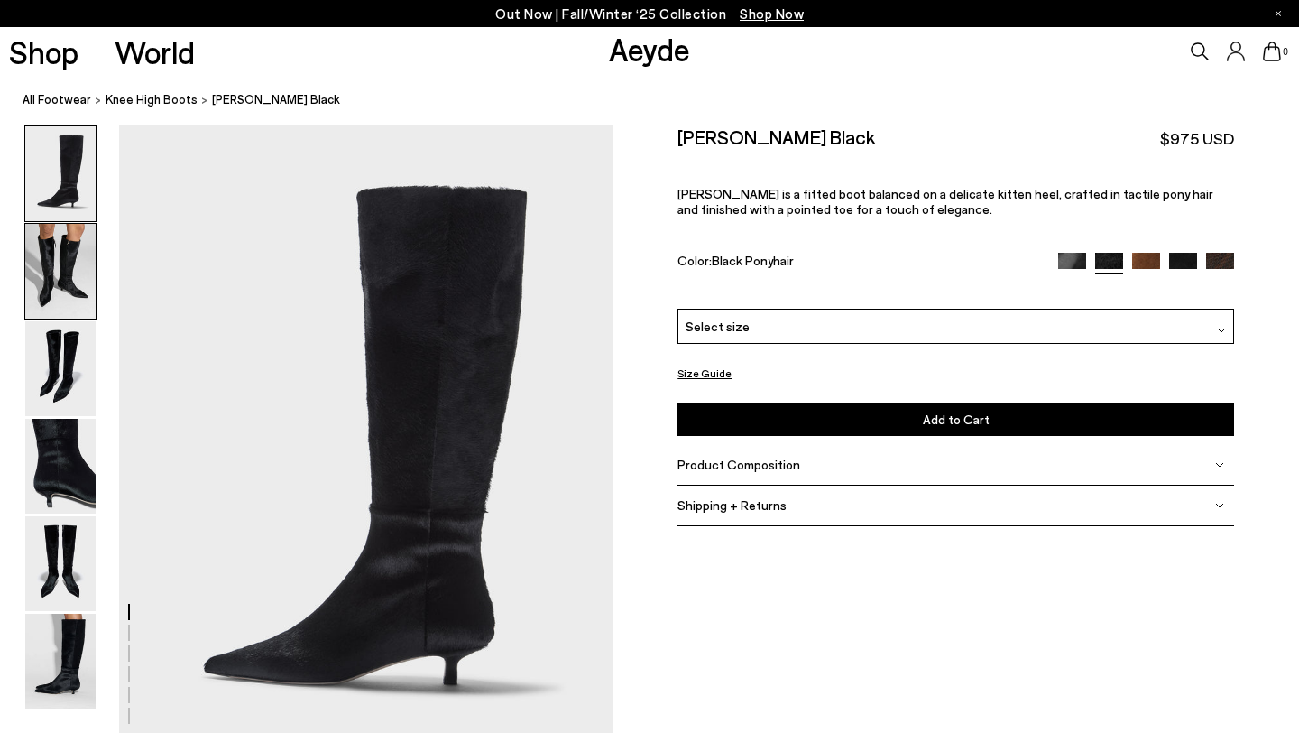
click at [44, 263] on img at bounding box center [60, 271] width 70 height 95
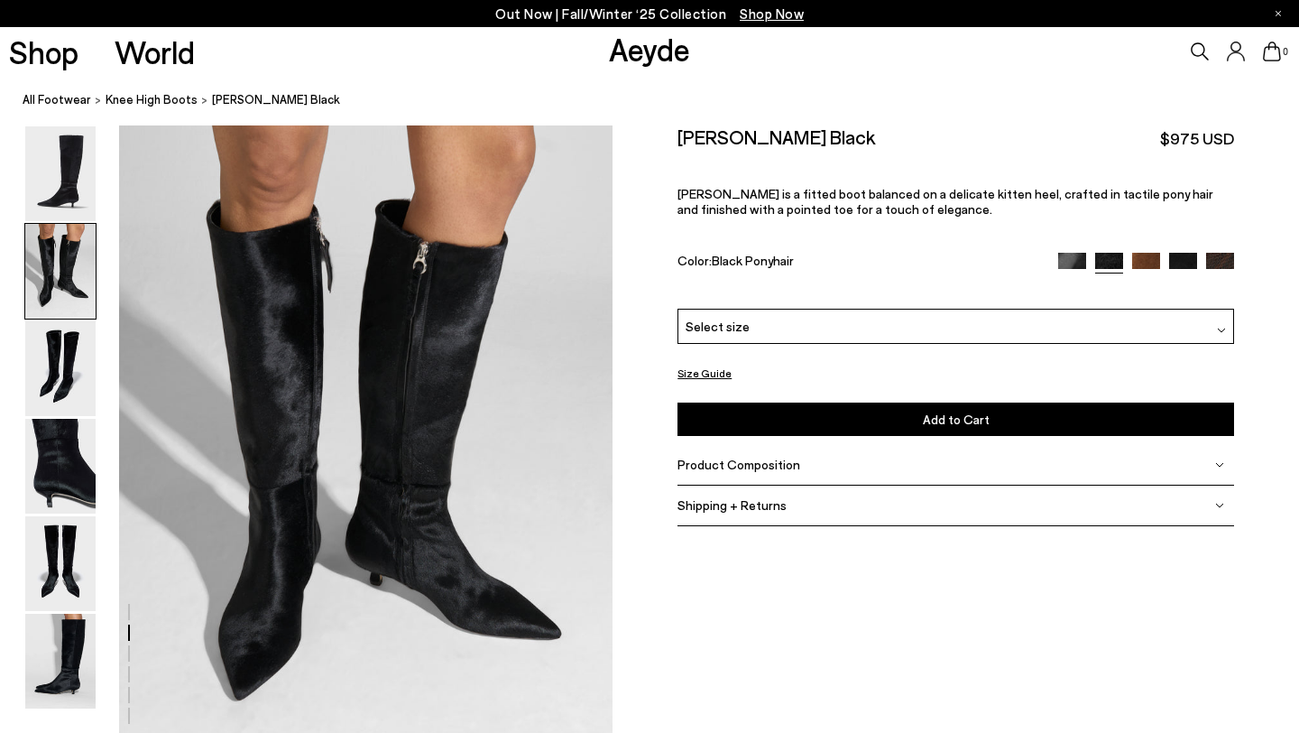
scroll to position [663, 0]
click at [49, 361] on img at bounding box center [60, 368] width 70 height 95
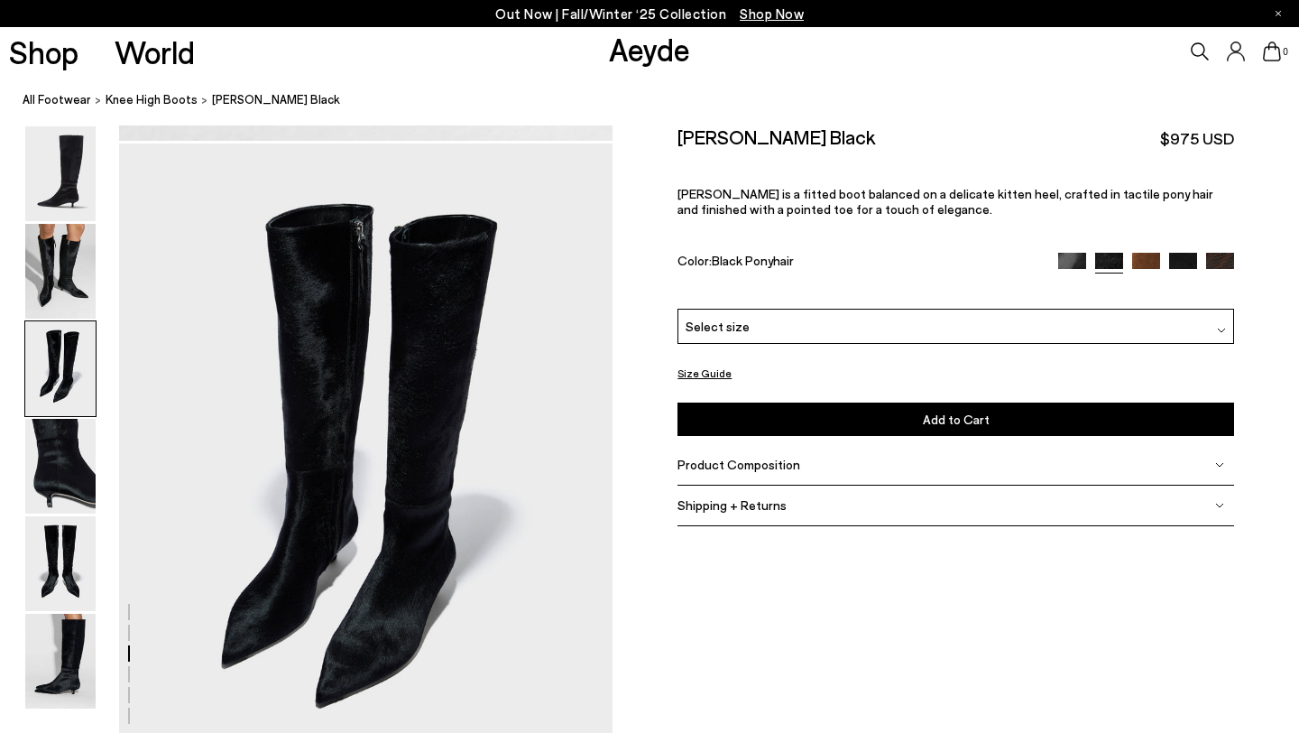
scroll to position [1324, 0]
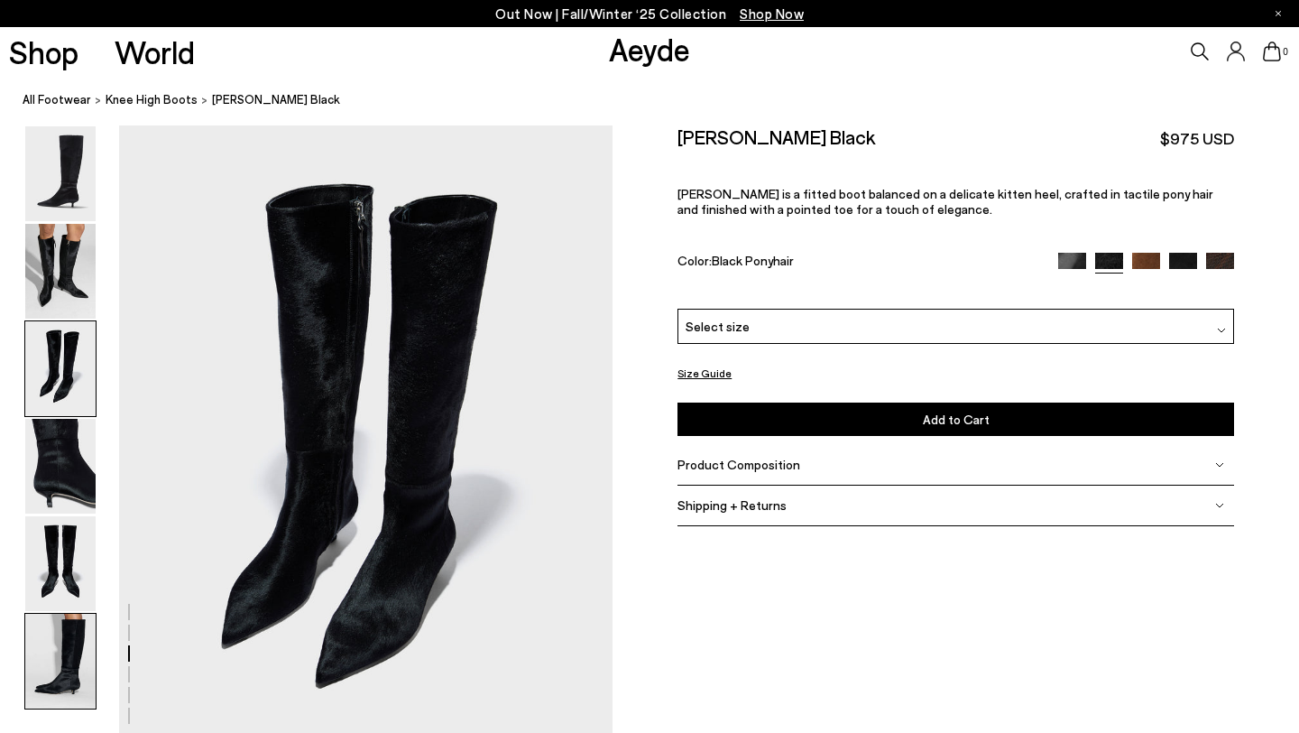
click at [72, 678] on img at bounding box center [60, 661] width 70 height 95
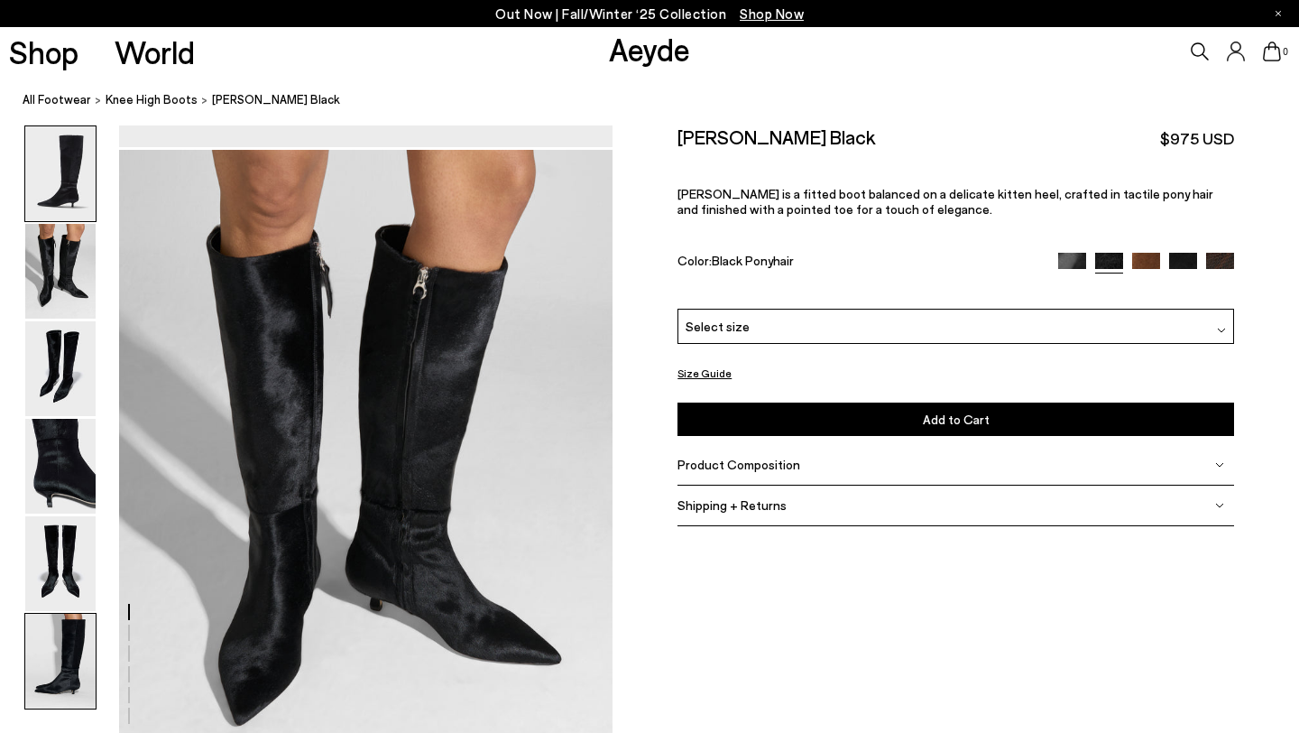
scroll to position [658, 0]
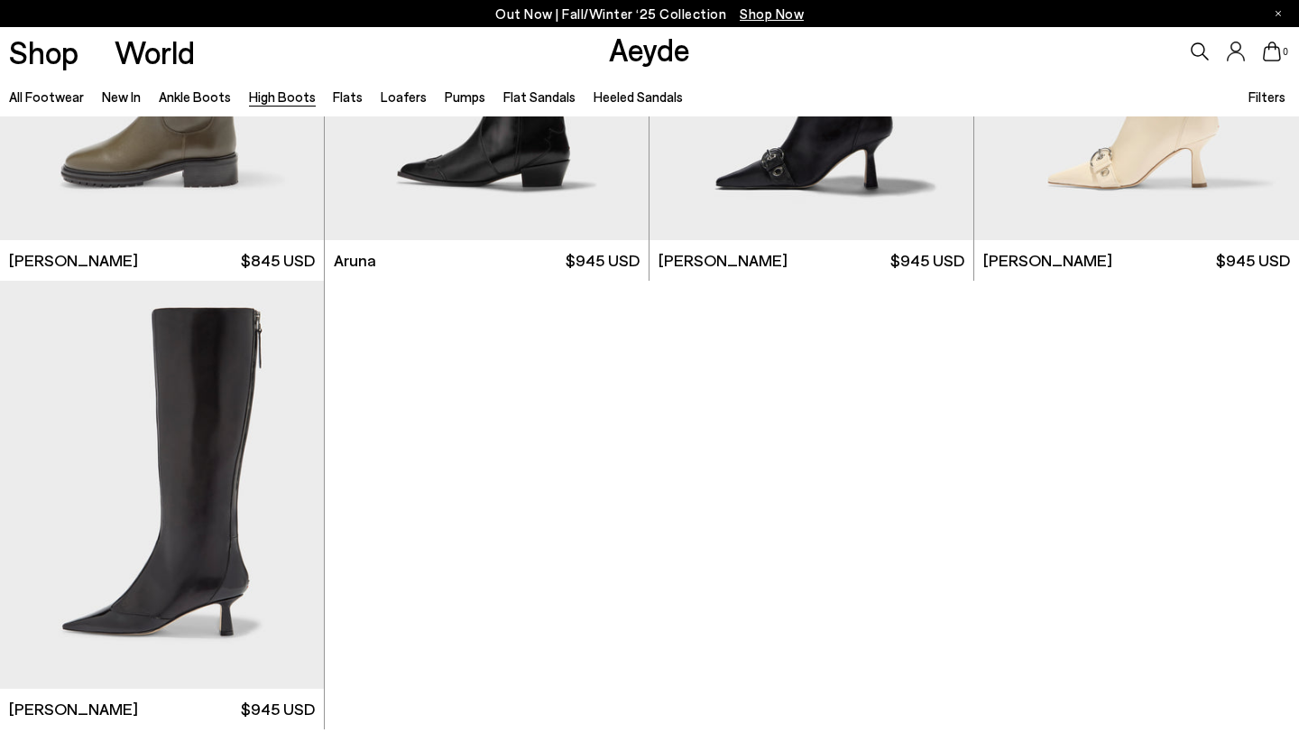
scroll to position [3907, 0]
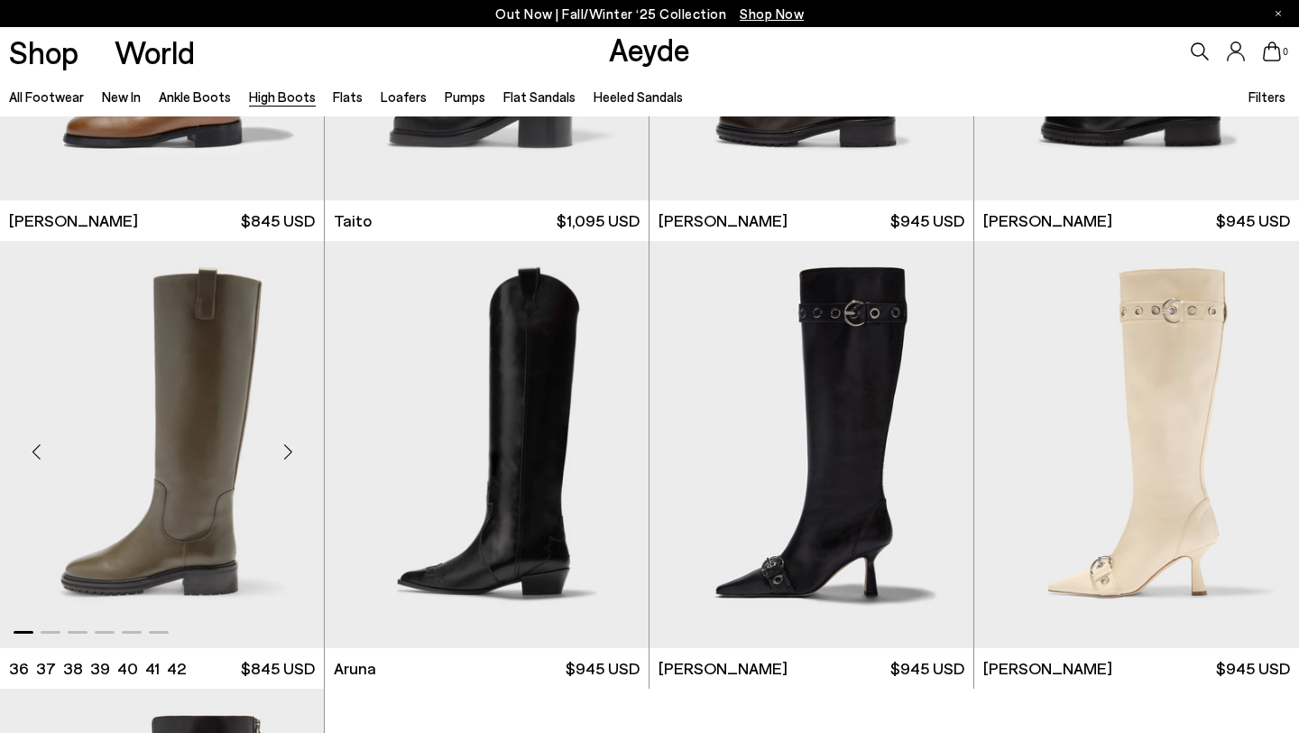
click at [210, 400] on img "1 / 6" at bounding box center [162, 444] width 324 height 407
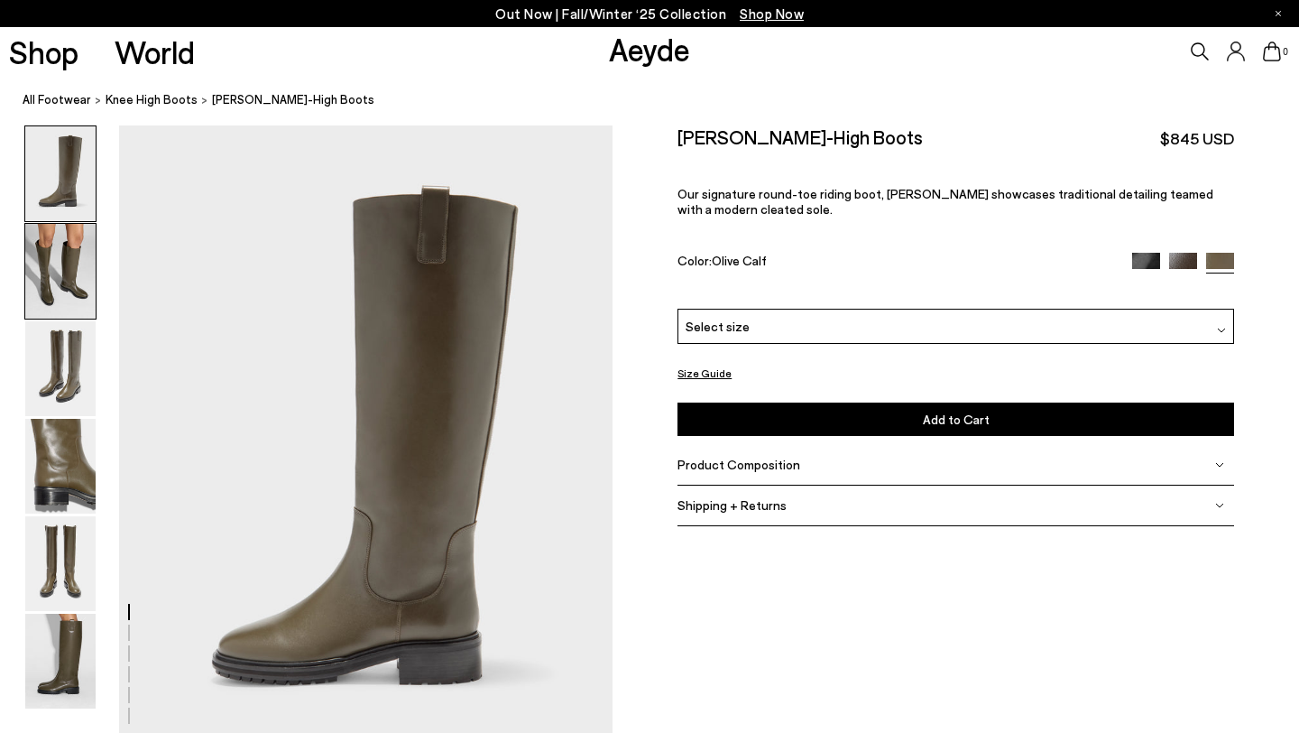
click at [62, 278] on img at bounding box center [60, 271] width 70 height 95
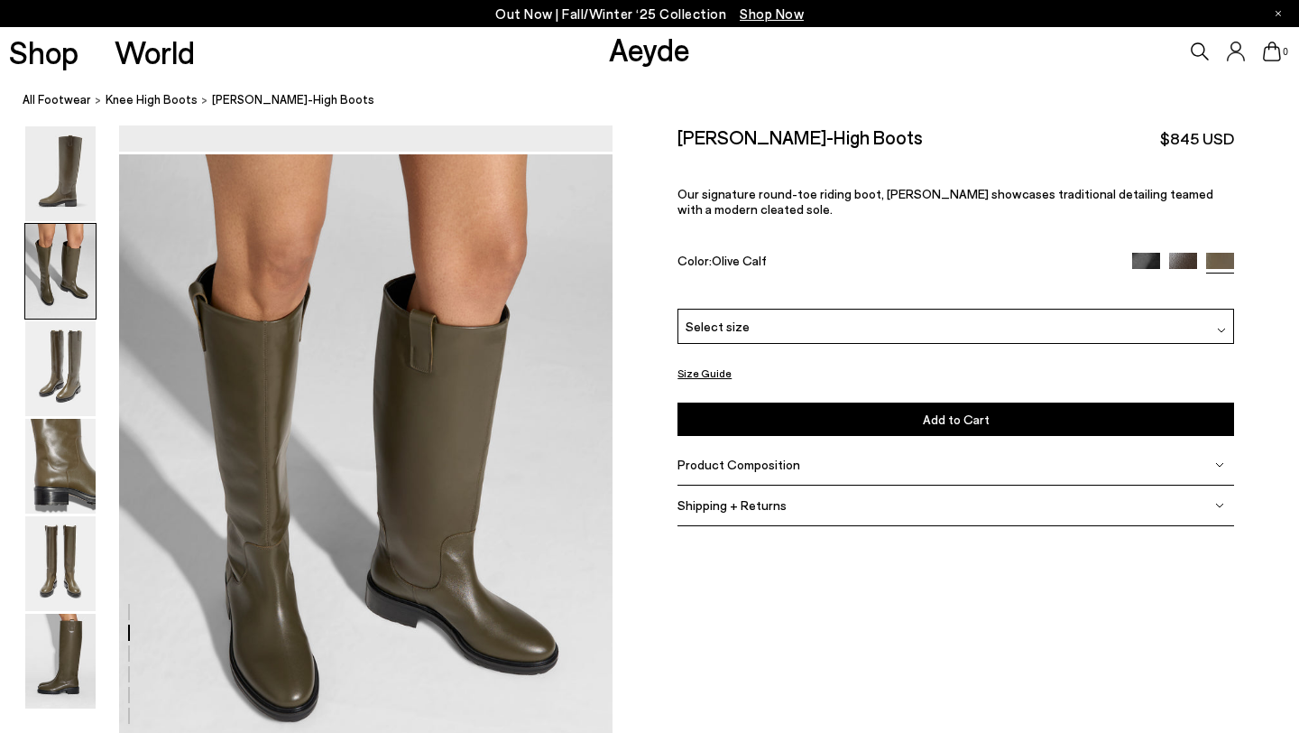
scroll to position [663, 0]
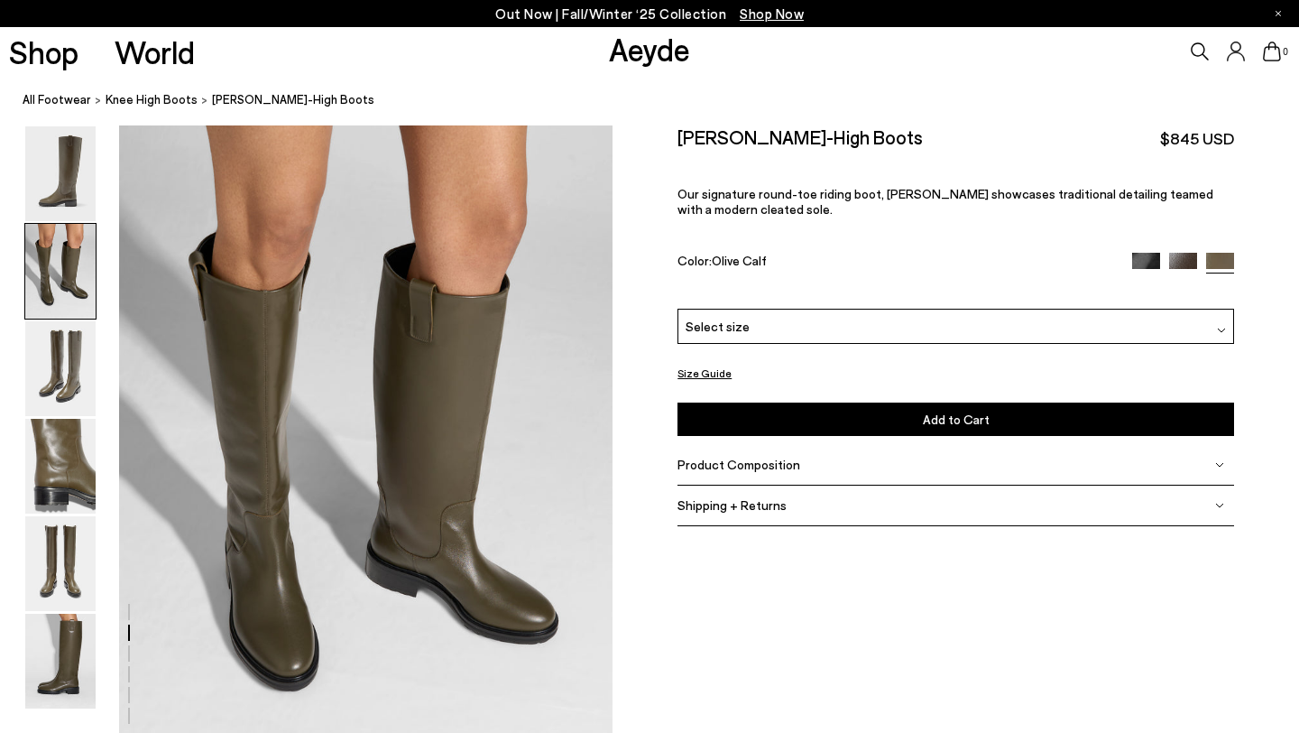
click at [1206, 43] on icon at bounding box center [1200, 51] width 18 height 18
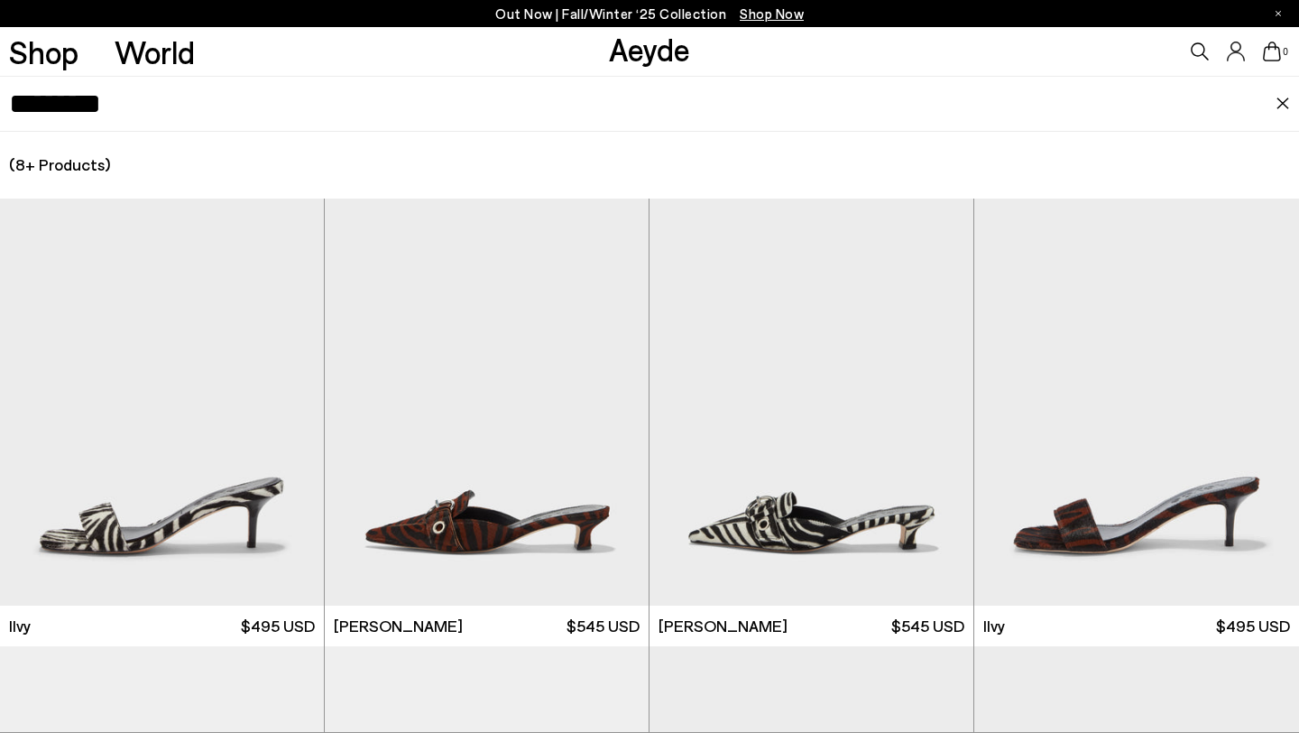
type input "********"
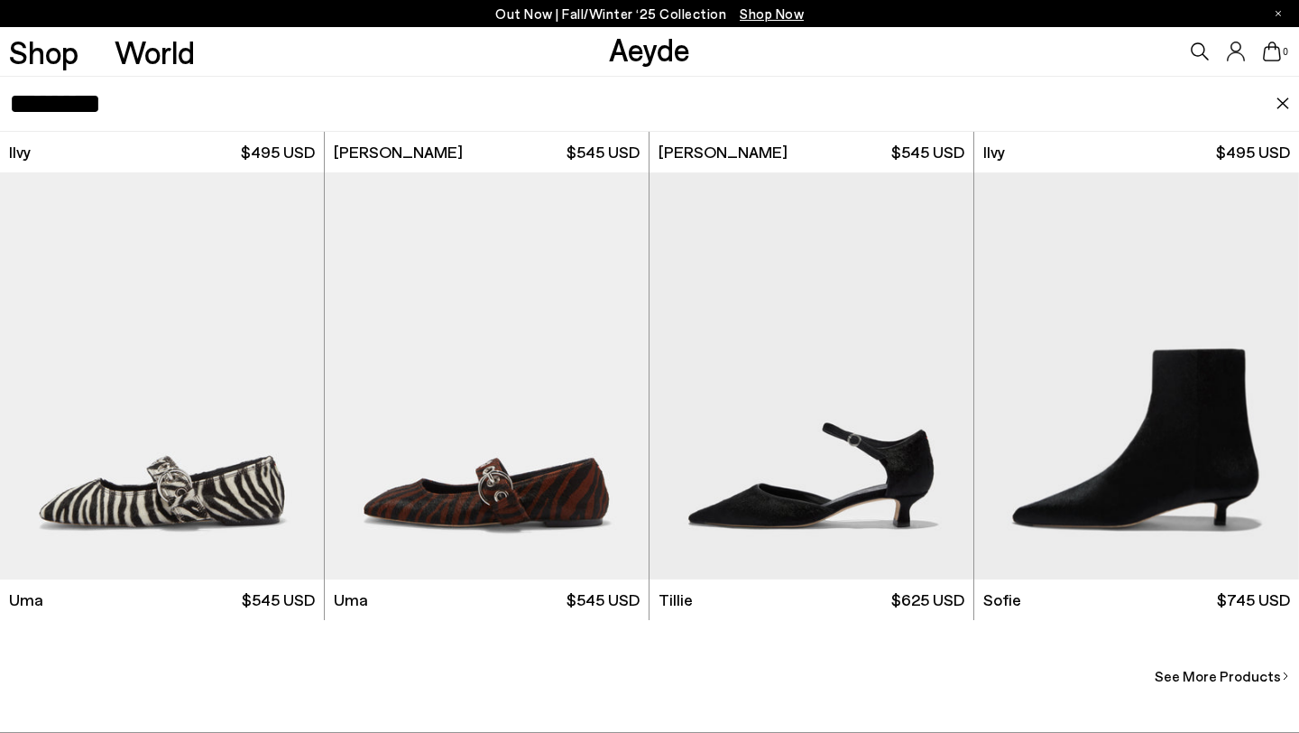
scroll to position [873, 0]
